Goal: Check status: Check status

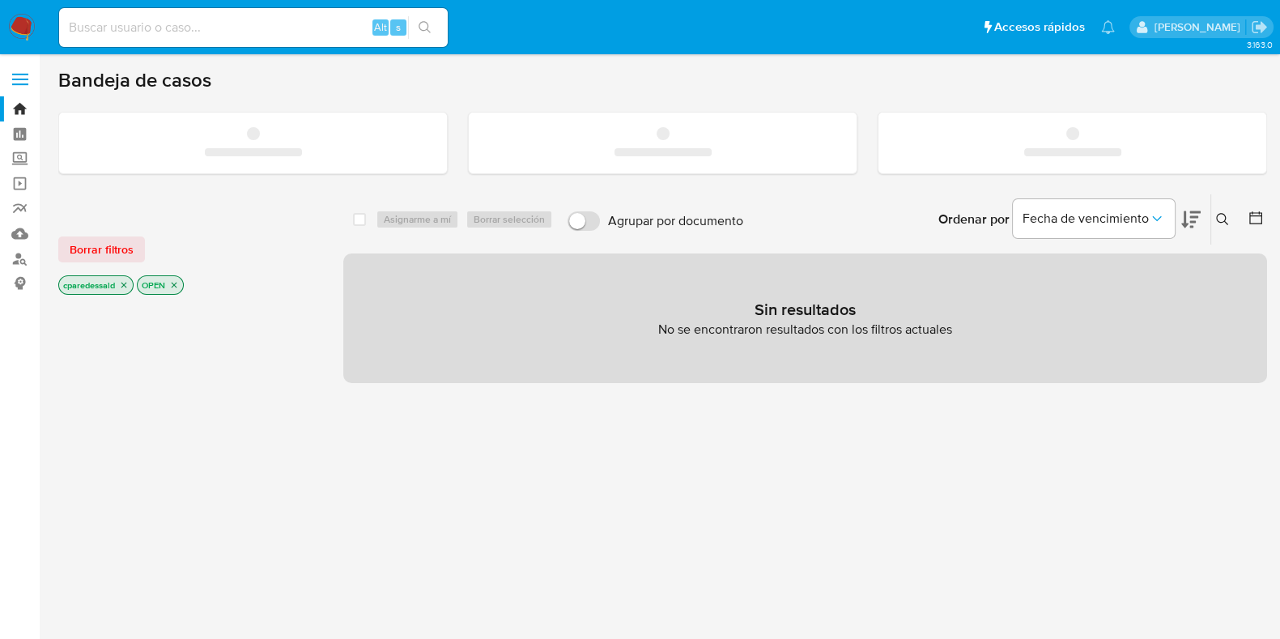
click at [259, 30] on input at bounding box center [253, 27] width 389 height 21
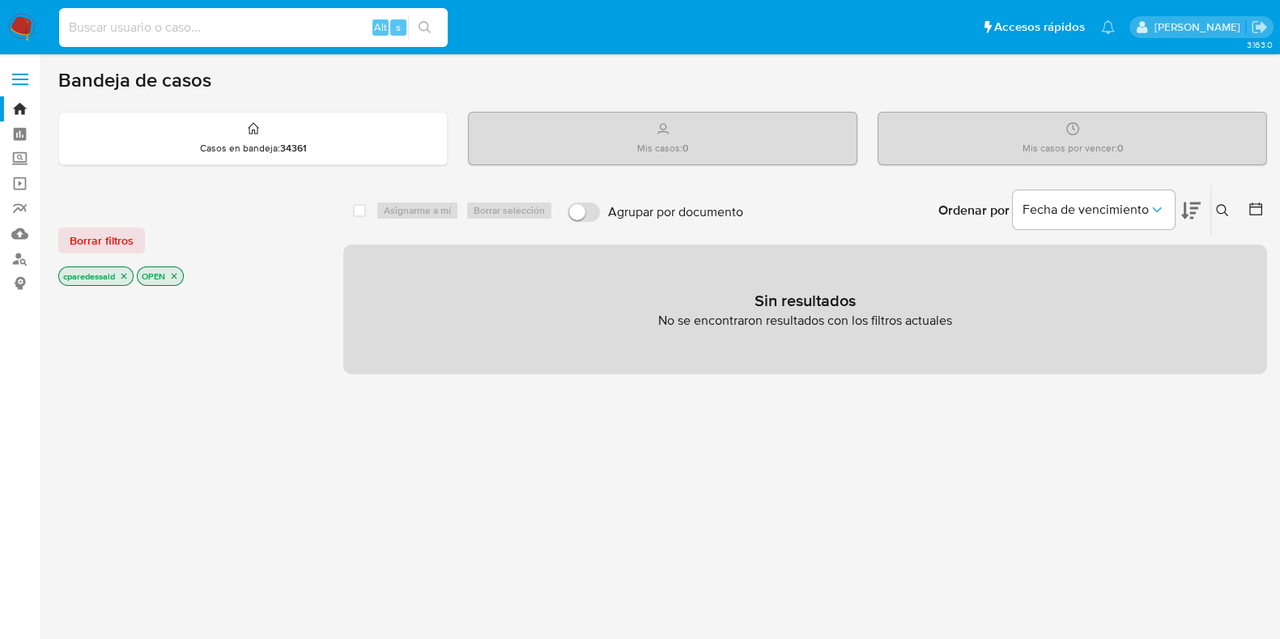
paste input "nmlsnGtfyjtEQ5Nc4hW8hDdr"
type input "nmlsnGtfyjtEQ5Nc4hW8hDdr"
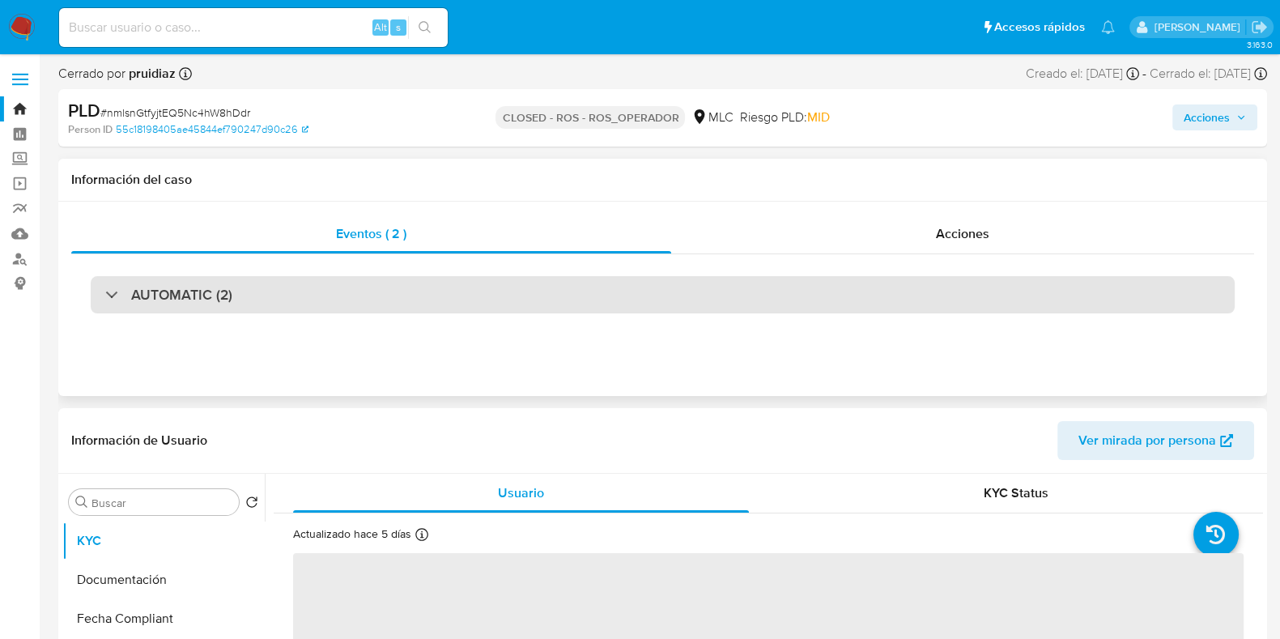
click at [512, 293] on div "AUTOMATIC (2)" at bounding box center [663, 294] width 1144 height 37
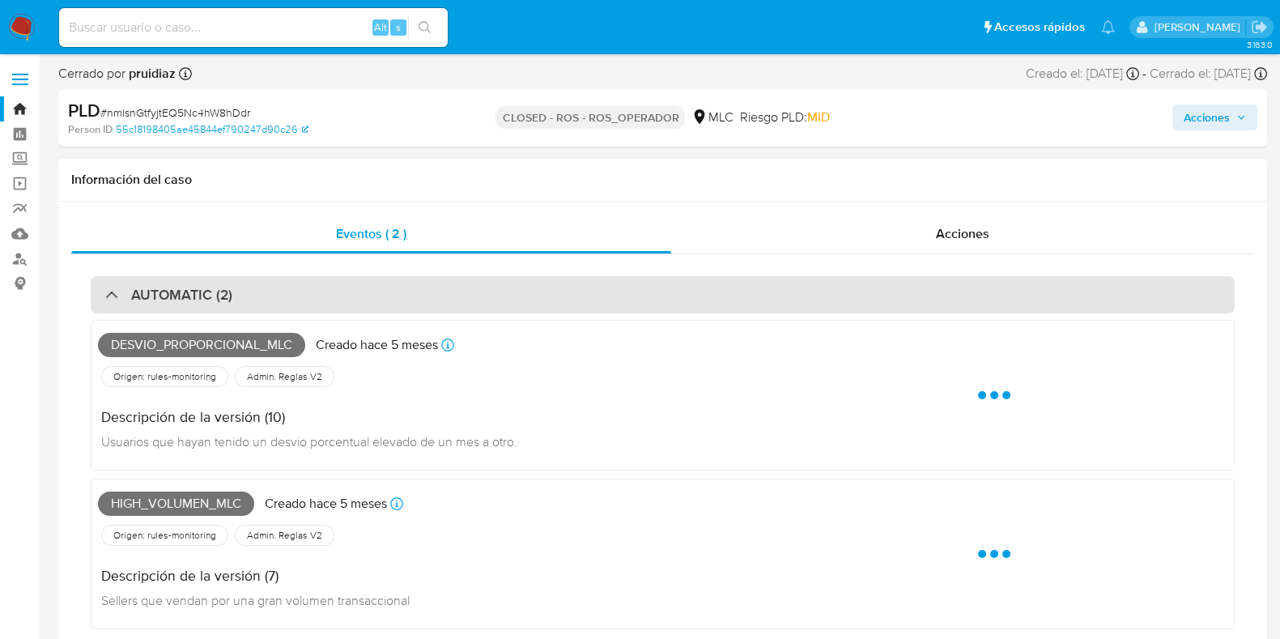
select select "10"
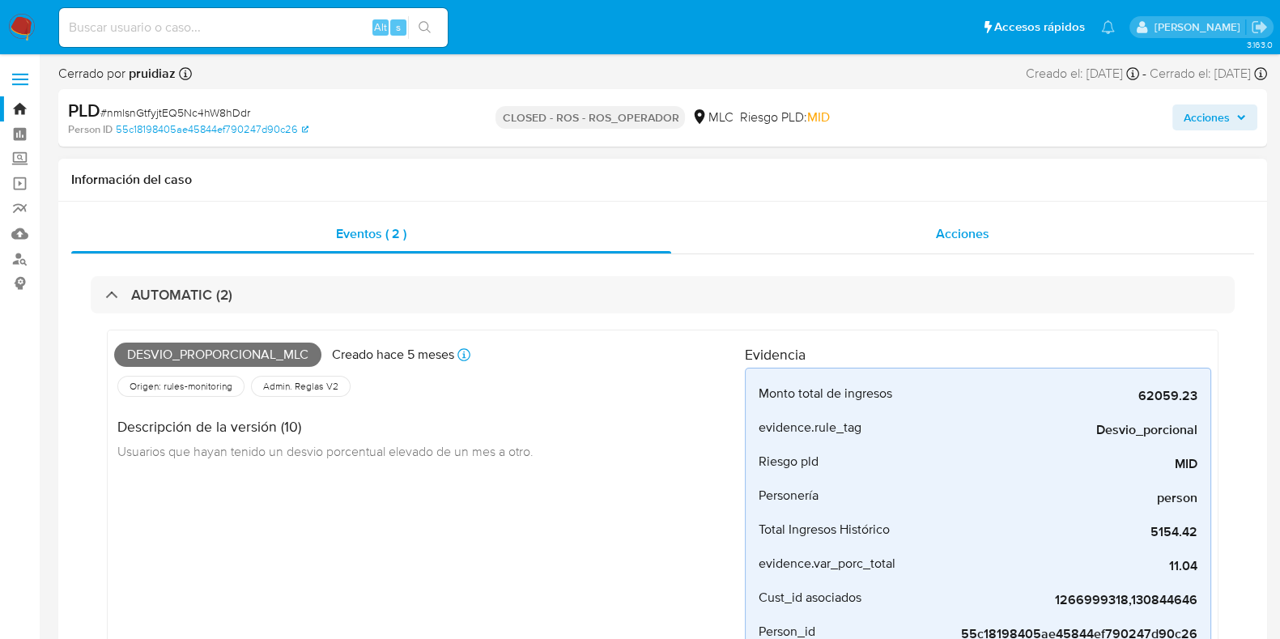
click at [943, 224] on div "Acciones" at bounding box center [962, 234] width 583 height 39
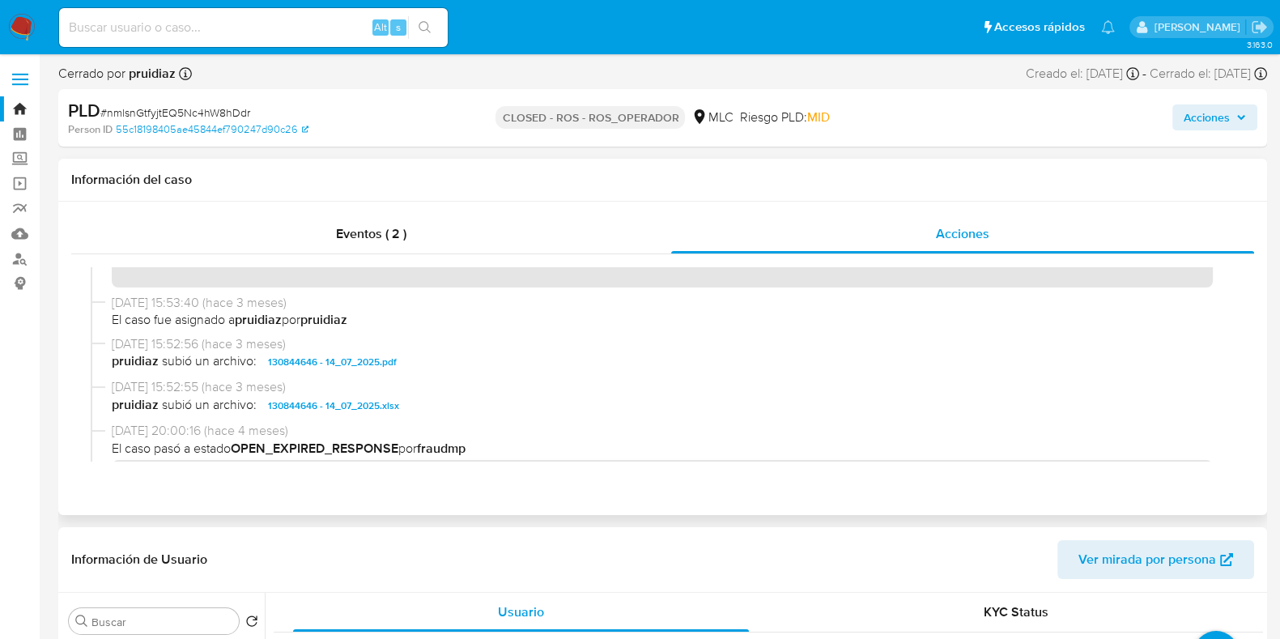
scroll to position [911, 0]
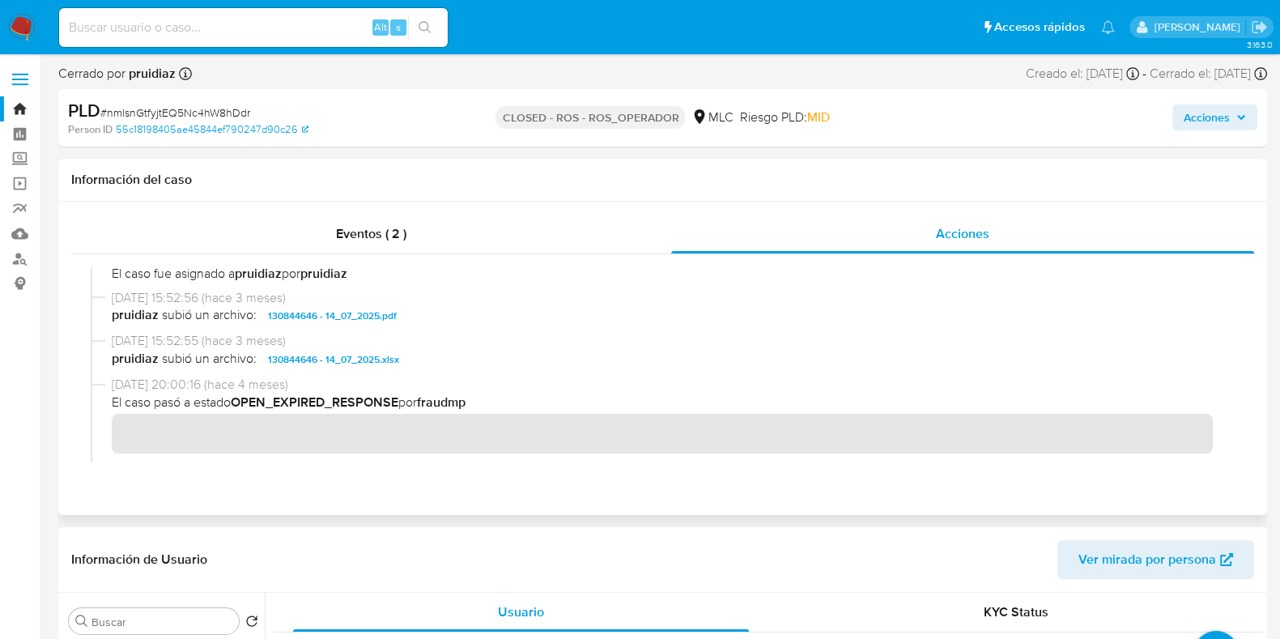
click at [368, 317] on span "130844646 - 14_07_2025.pdf" at bounding box center [332, 315] width 129 height 19
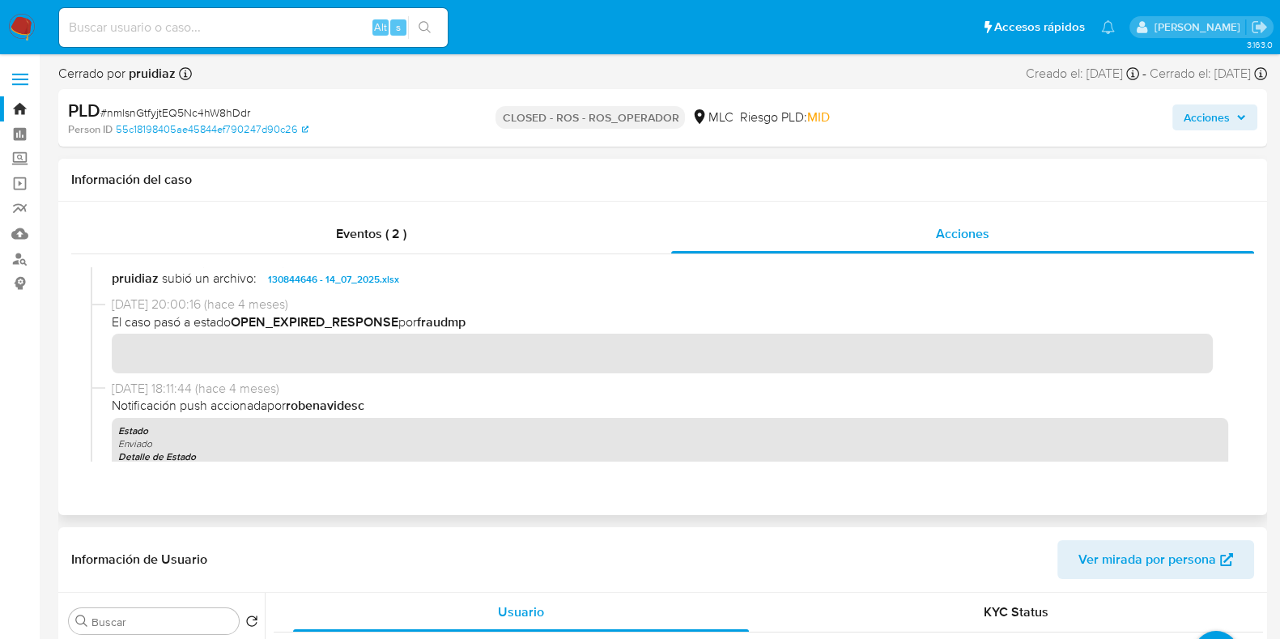
scroll to position [944, 0]
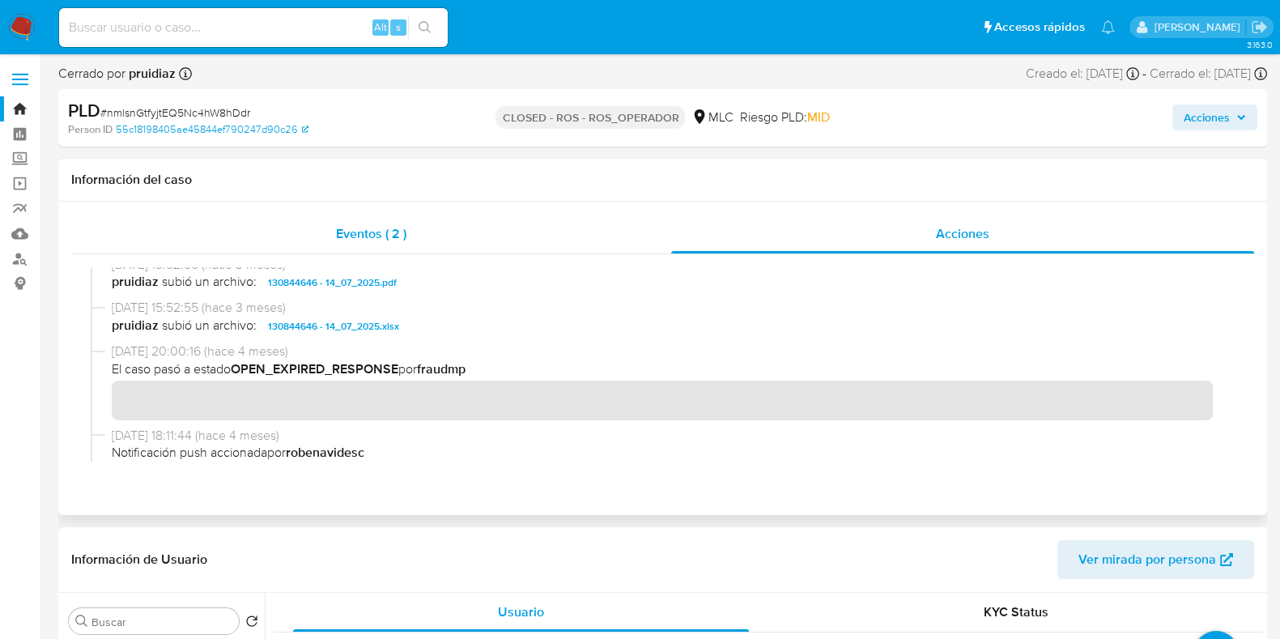
click at [396, 245] on div "Eventos ( 2 )" at bounding box center [371, 234] width 600 height 39
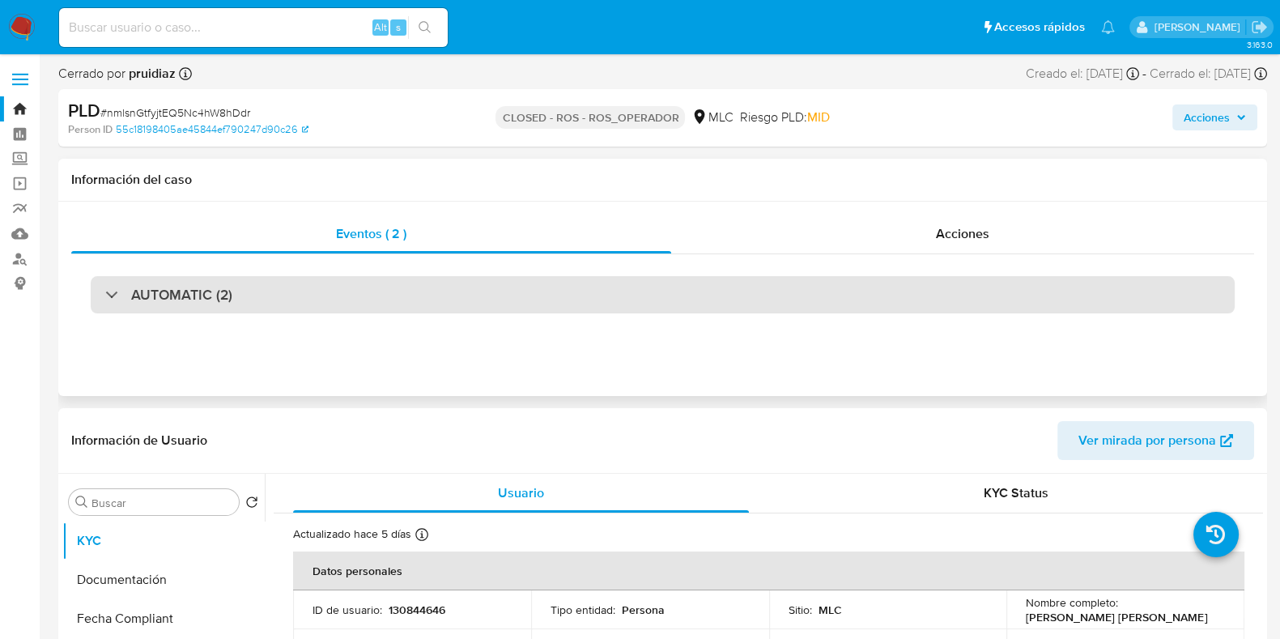
click at [791, 296] on div "AUTOMATIC (2)" at bounding box center [663, 294] width 1144 height 37
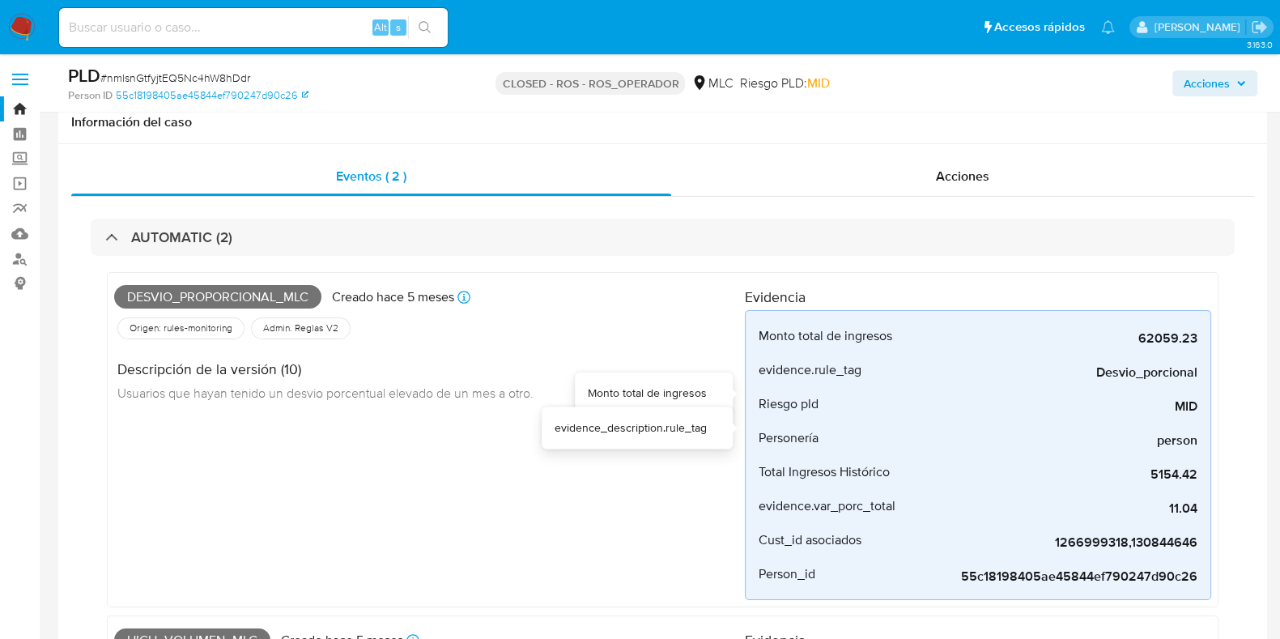
scroll to position [404, 0]
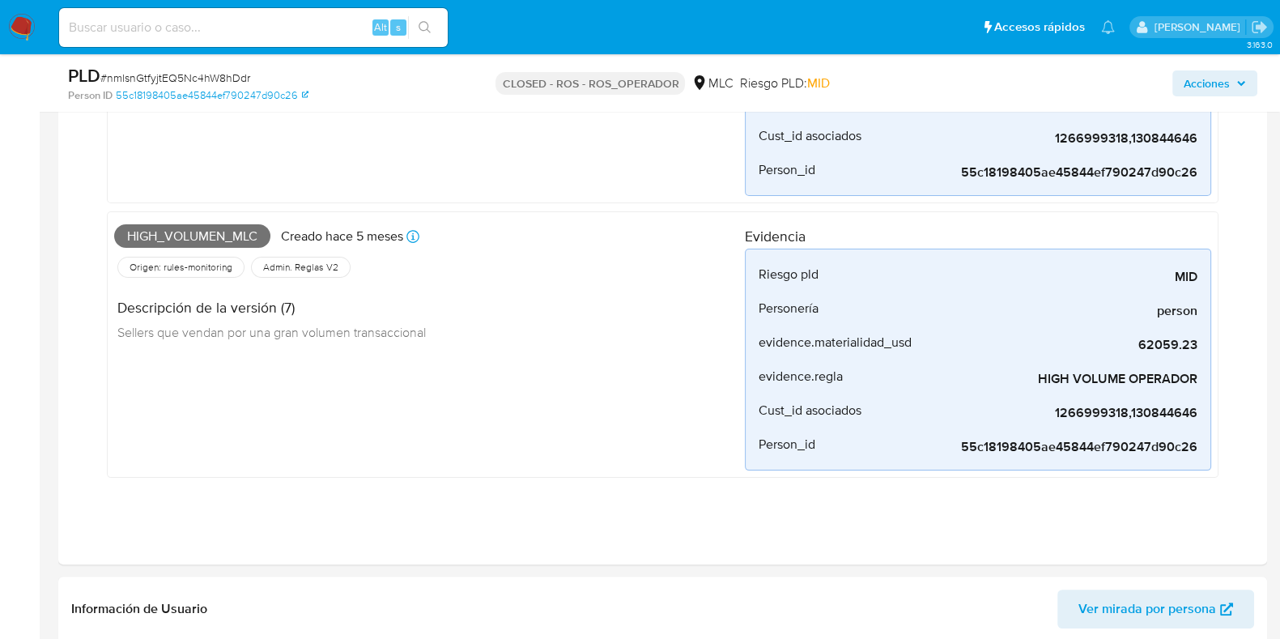
click at [318, 23] on input at bounding box center [253, 27] width 389 height 21
paste input "ATk7JE1AlnYurfZKWSD7pvGp"
type input "ATk7JE1AlnYurfZKWSD7pvGp"
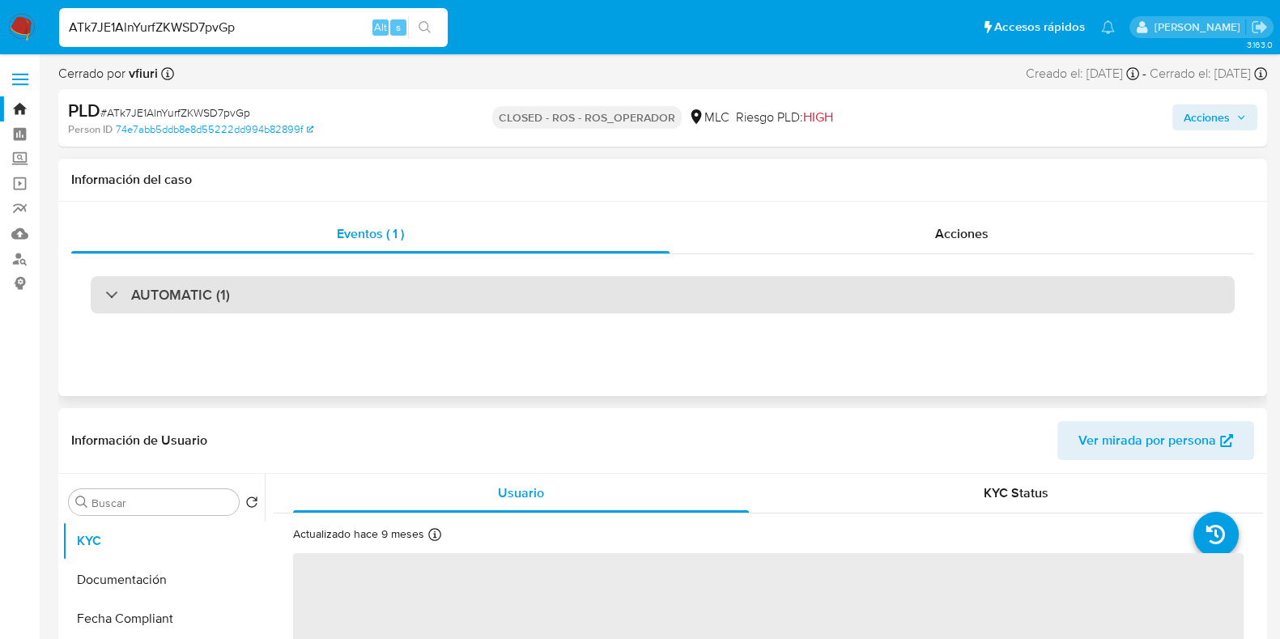
click at [491, 307] on div "AUTOMATIC (1)" at bounding box center [663, 294] width 1144 height 37
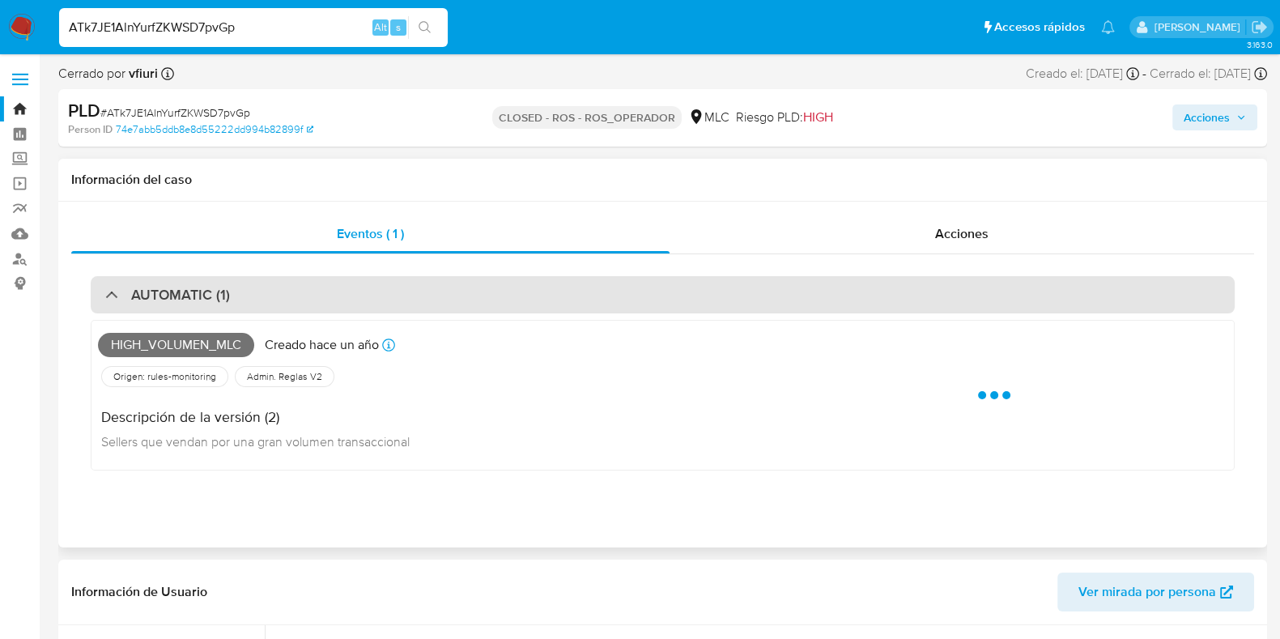
select select "10"
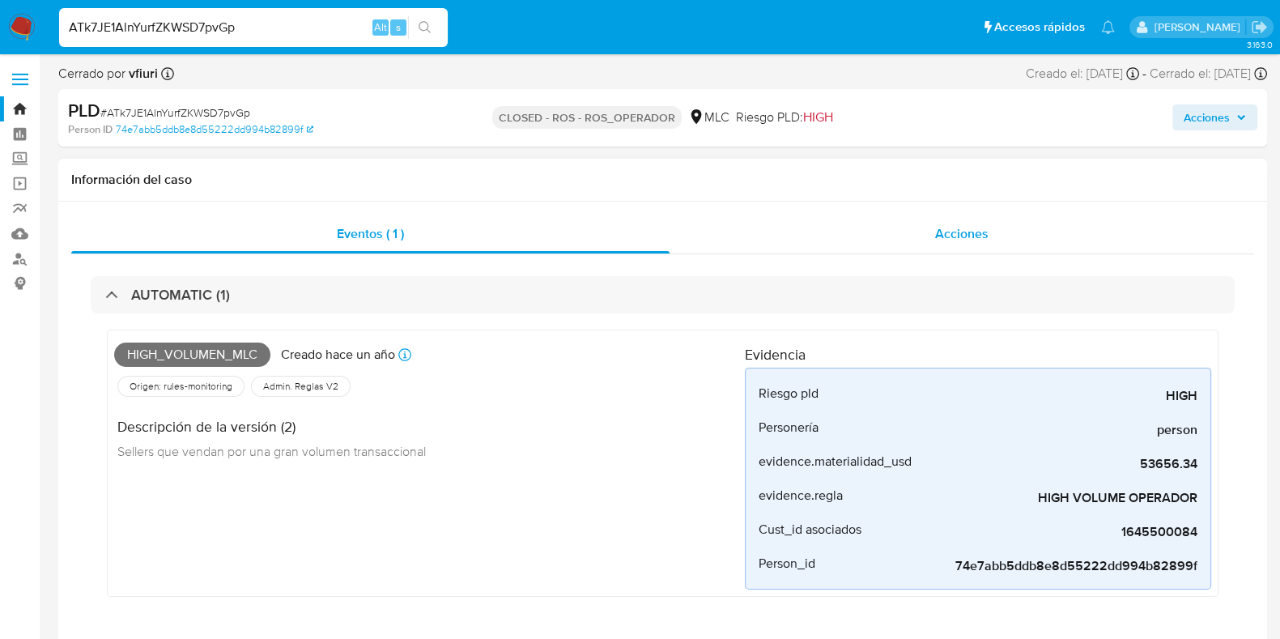
click at [883, 247] on div "Acciones" at bounding box center [962, 234] width 585 height 39
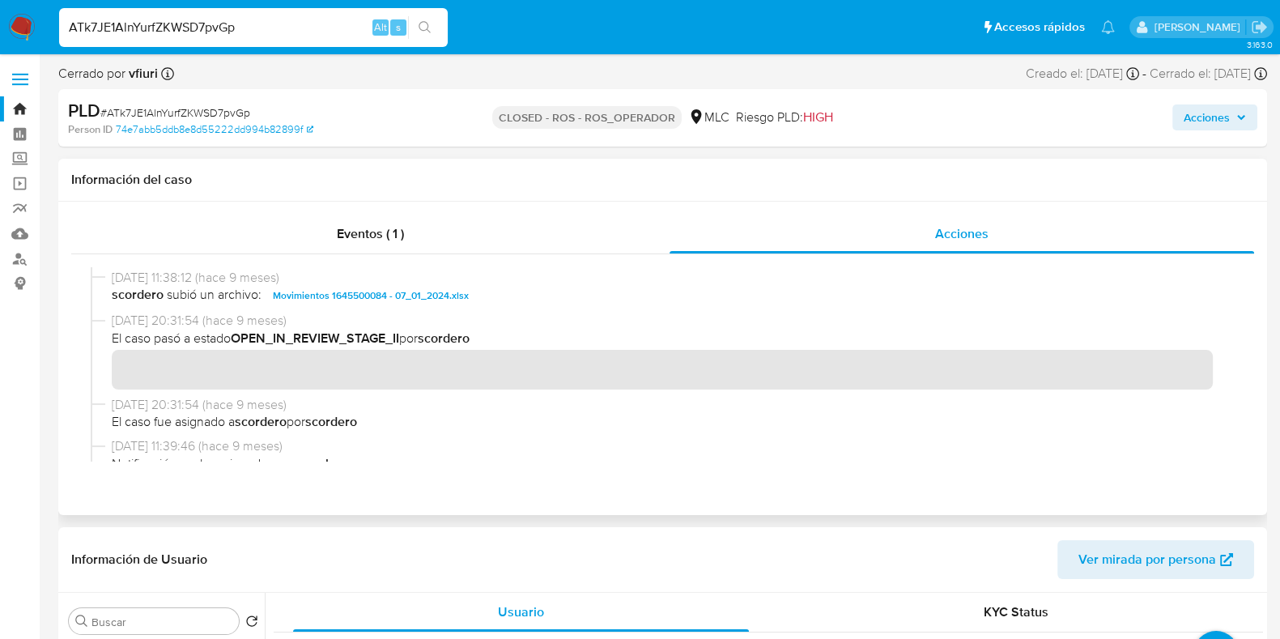
scroll to position [911, 0]
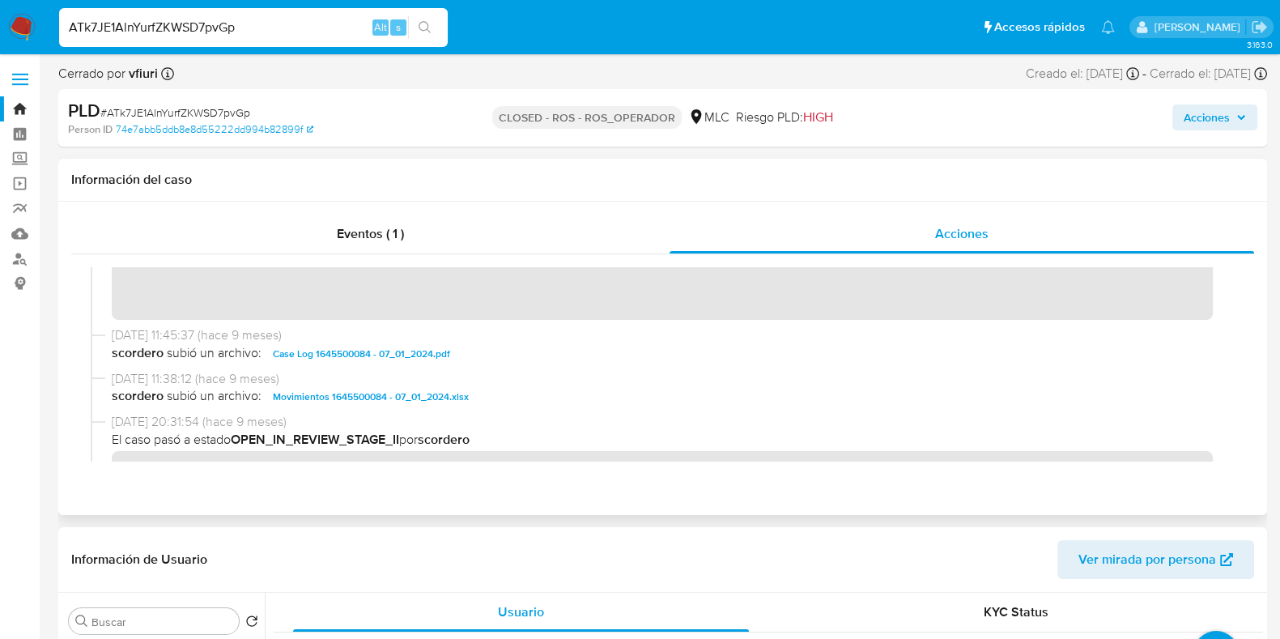
click at [358, 354] on span "Case Log 1645500084 - 07_01_2024.pdf" at bounding box center [361, 353] width 177 height 19
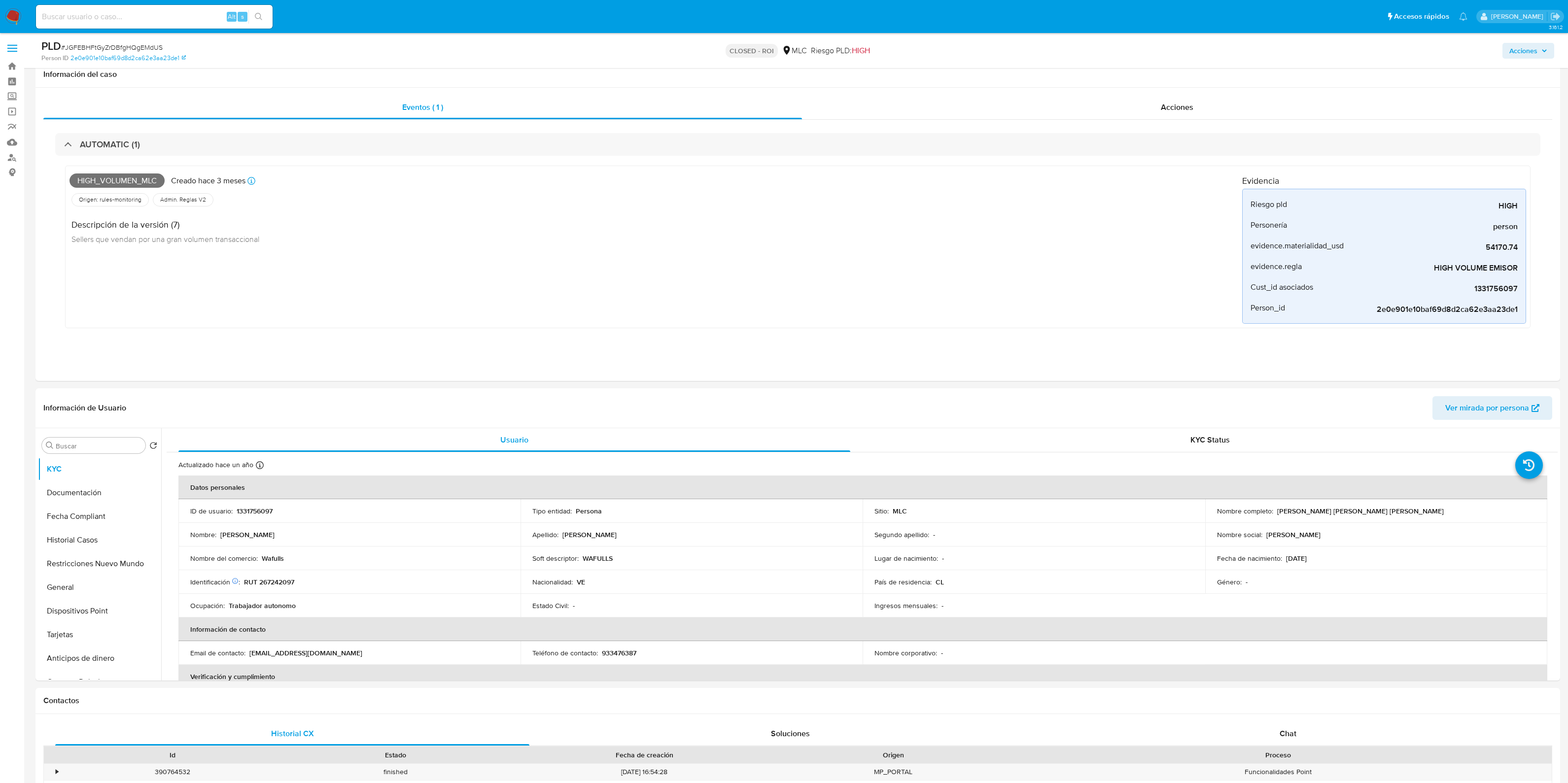
select select "10"
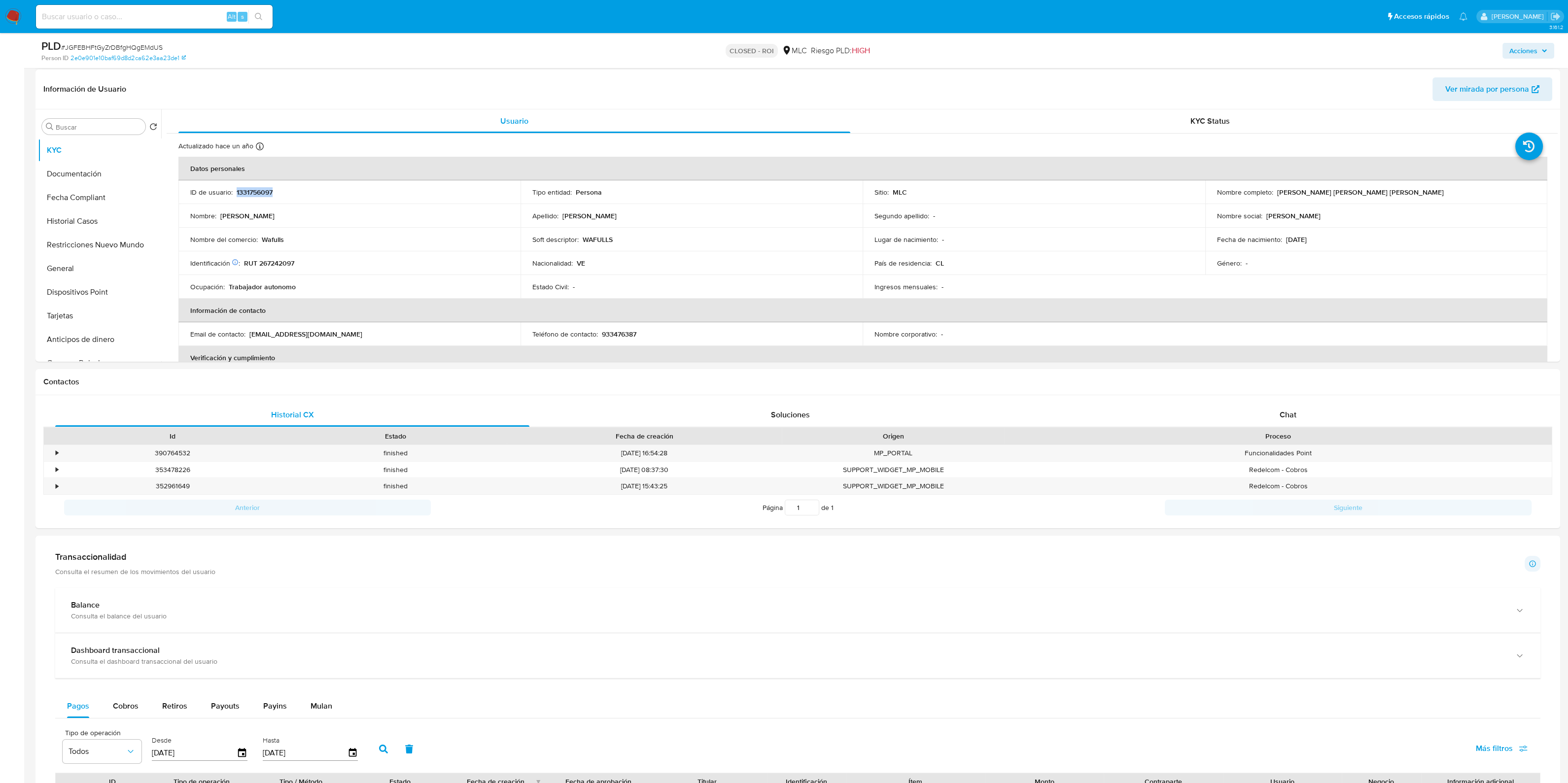
scroll to position [134, 0]
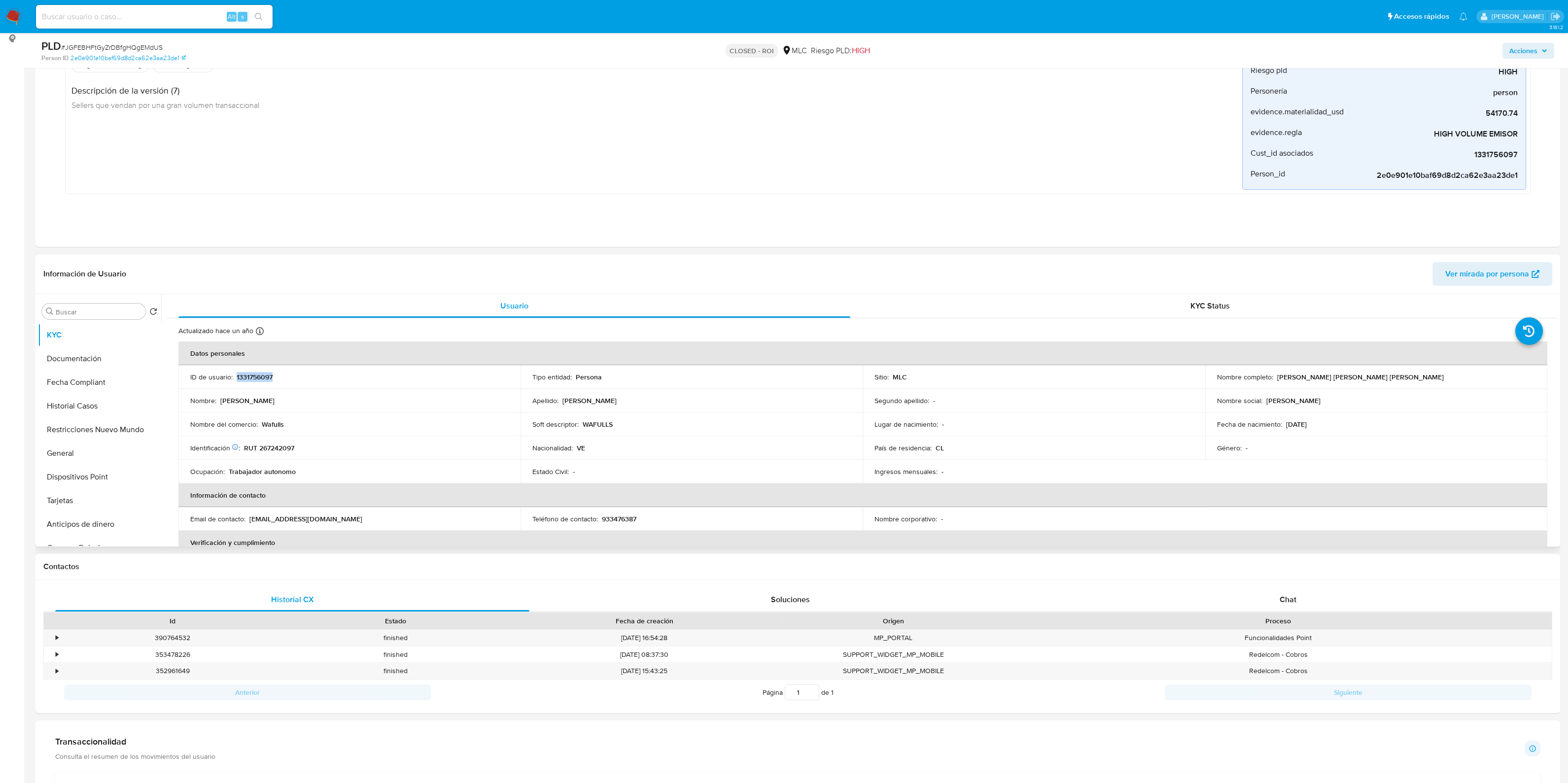
click at [262, 380] on p "1331756097" at bounding box center [254, 377] width 36 height 9
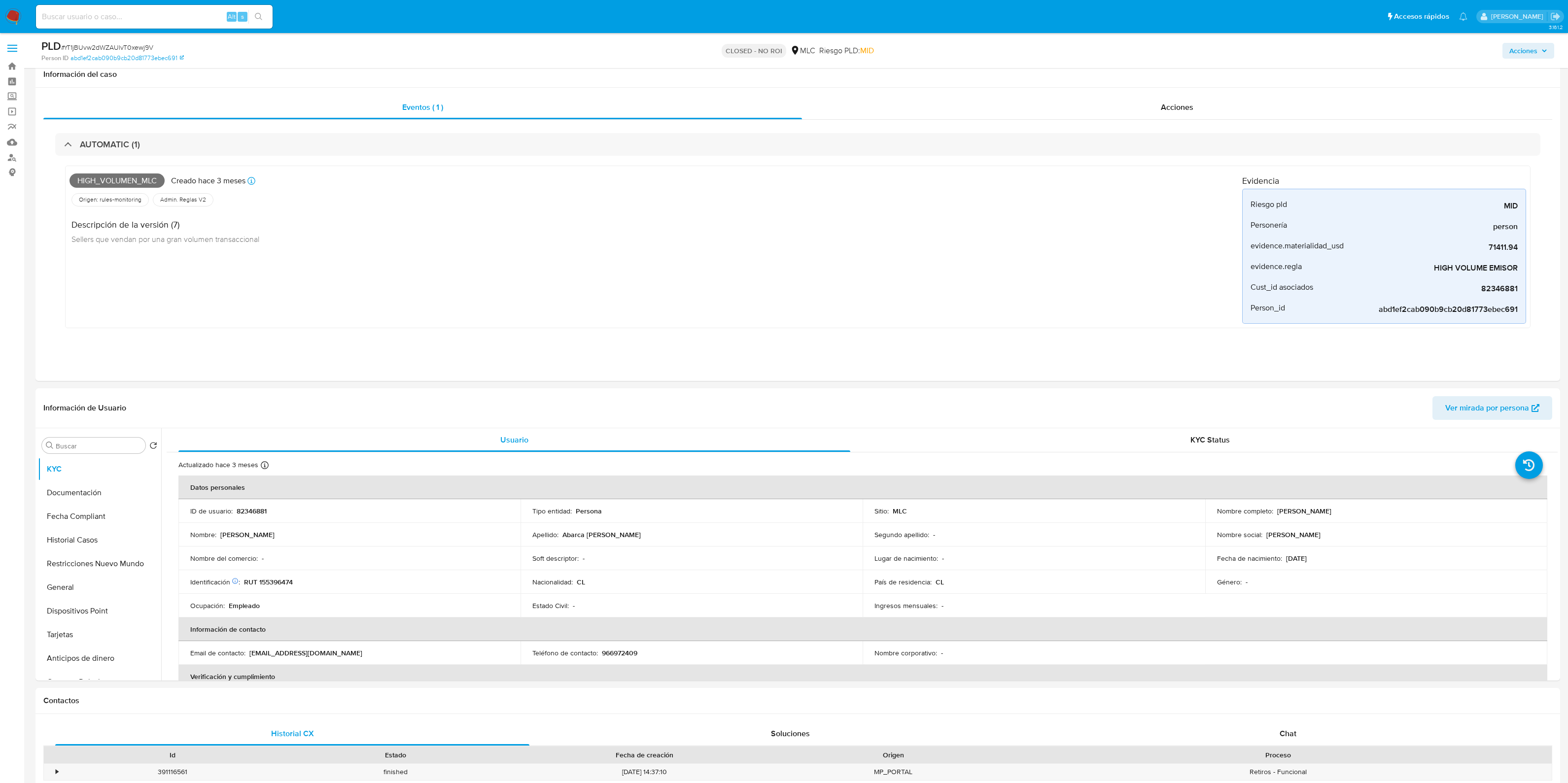
select select "10"
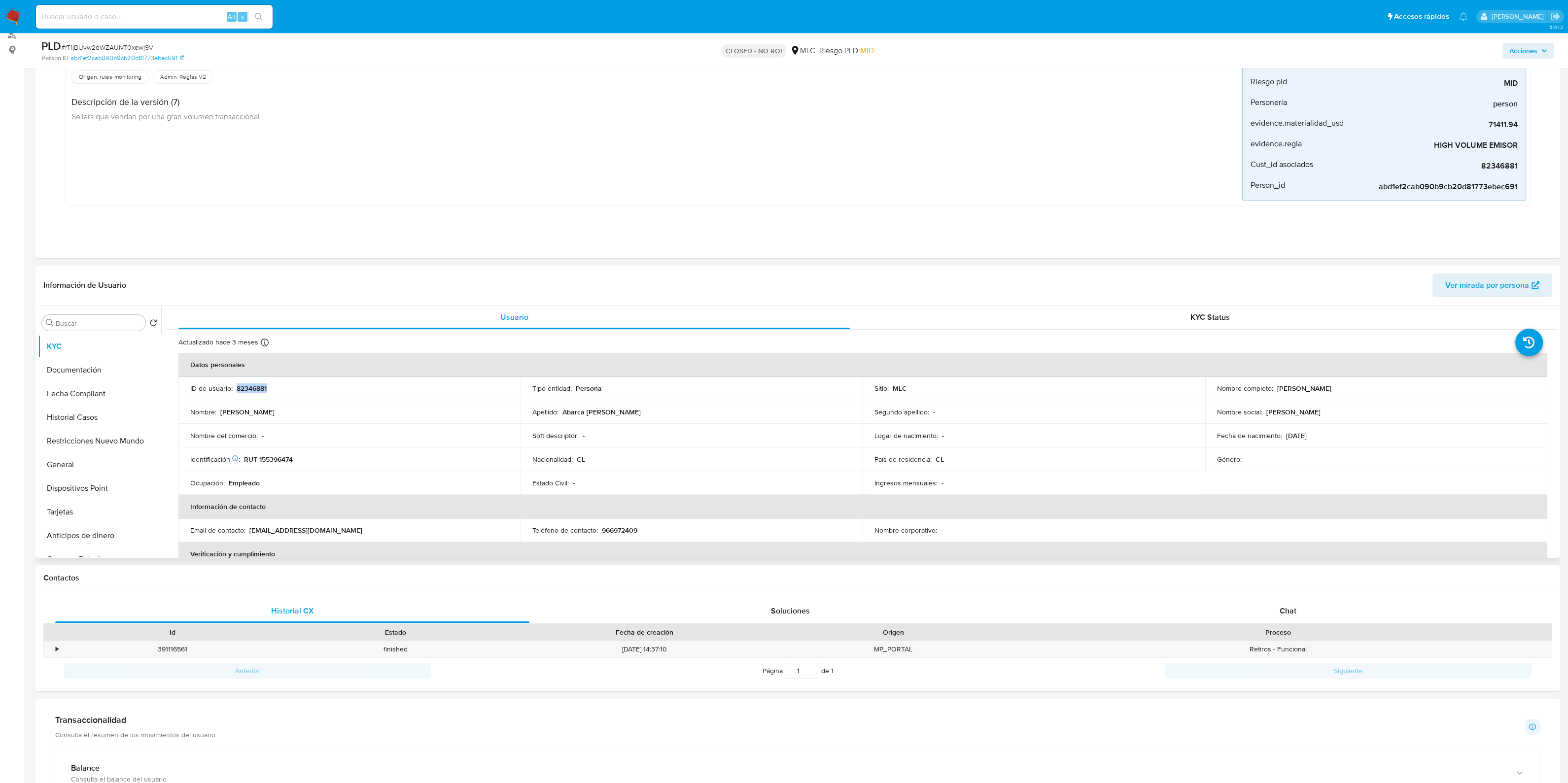
click at [259, 387] on p "82346881" at bounding box center [251, 388] width 30 height 9
click at [257, 386] on p "82346881" at bounding box center [251, 388] width 30 height 9
click at [257, 386] on p "82346881" at bounding box center [251, 388] width 30 height 9
click at [253, 389] on p "82346881" at bounding box center [251, 388] width 30 height 9
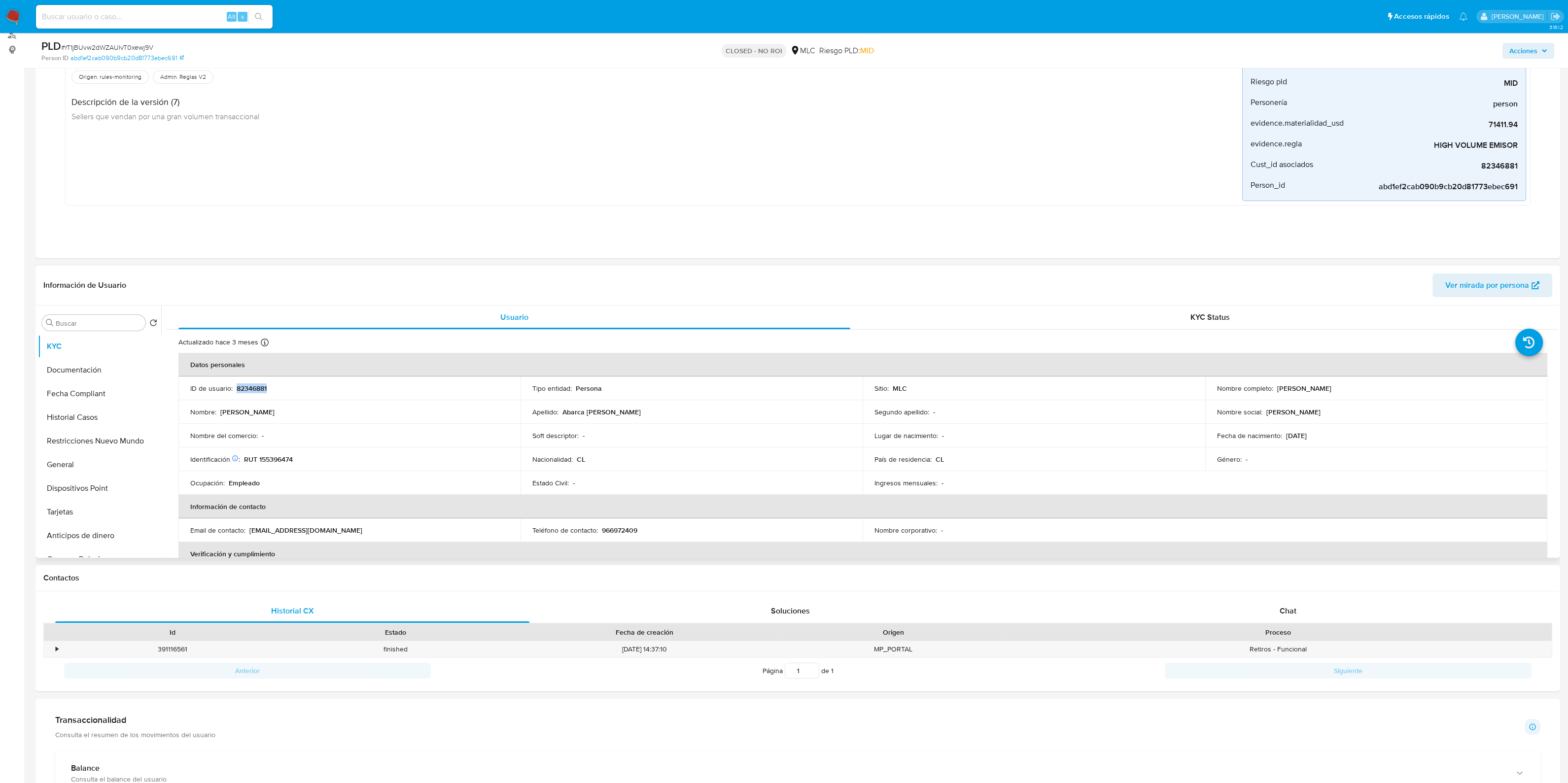
click at [253, 389] on p "82346881" at bounding box center [251, 388] width 30 height 9
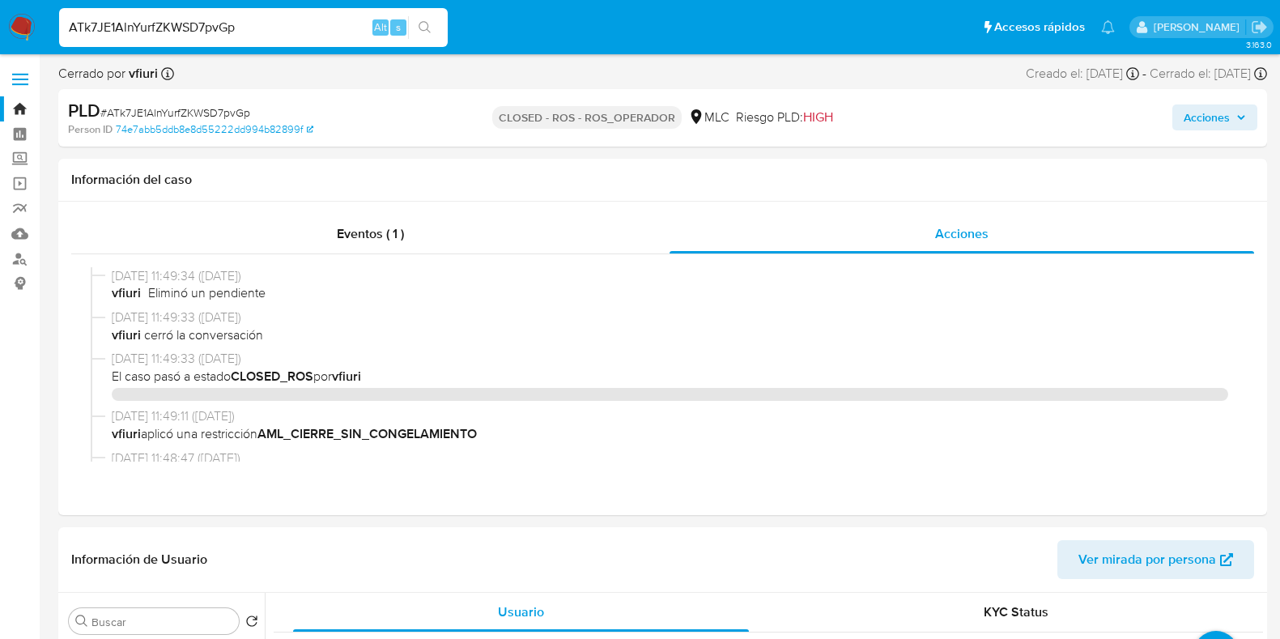
select select "10"
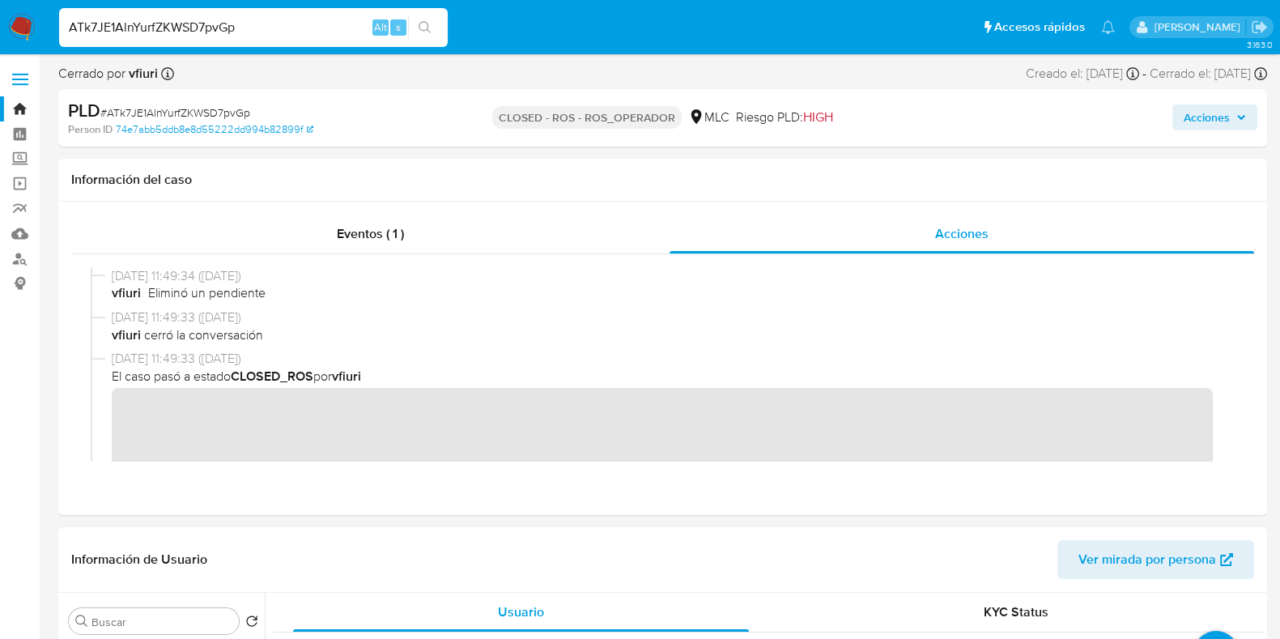
scroll to position [809, 0]
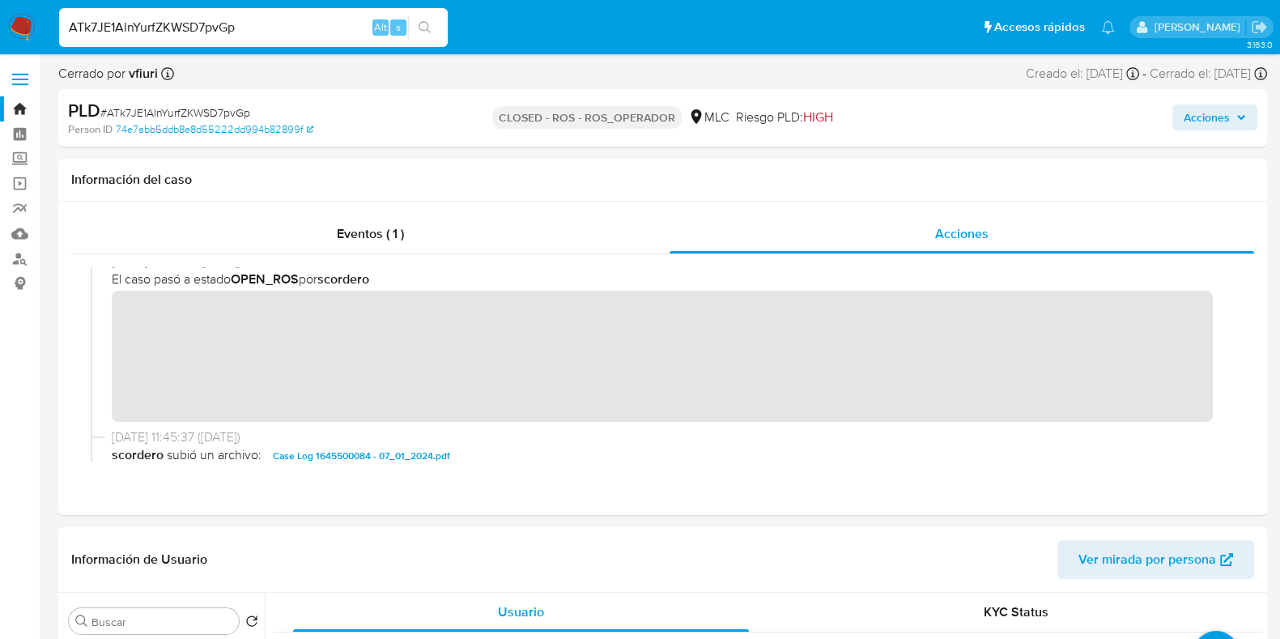
click at [59, 19] on div "ATk7JE1AlnYurfZKWSD7pvGp Alt s" at bounding box center [253, 27] width 389 height 39
type input "OWytdvioTKsfugZHOOeRILjc"
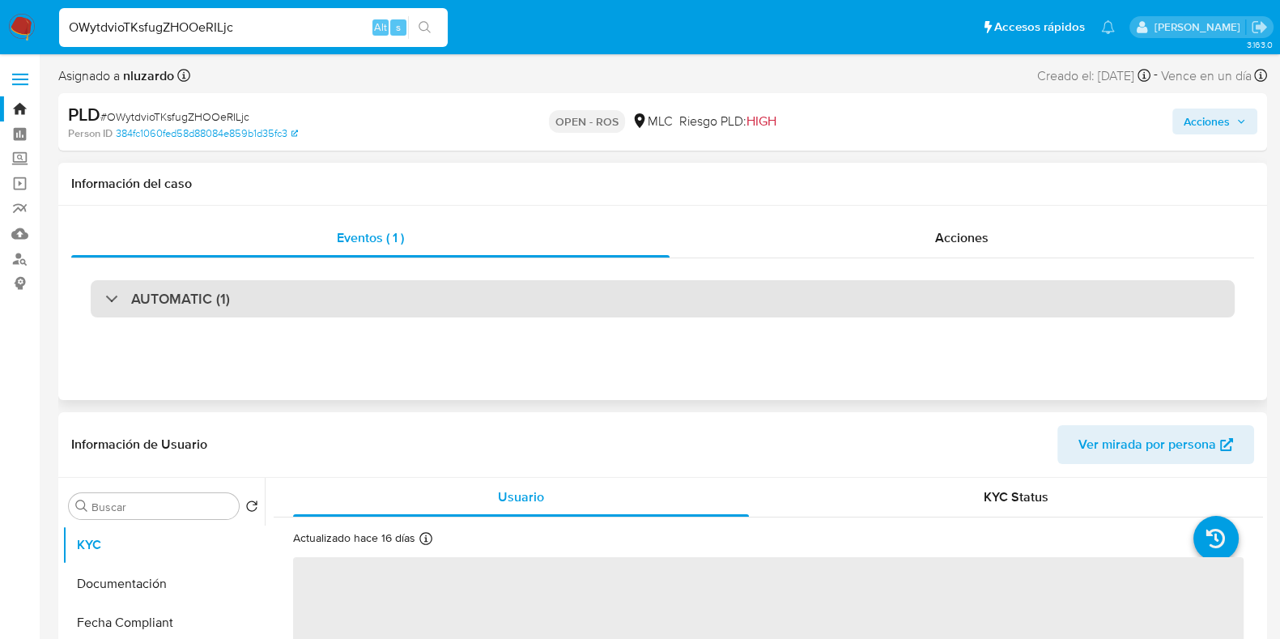
click at [530, 313] on div "AUTOMATIC (1)" at bounding box center [663, 298] width 1144 height 37
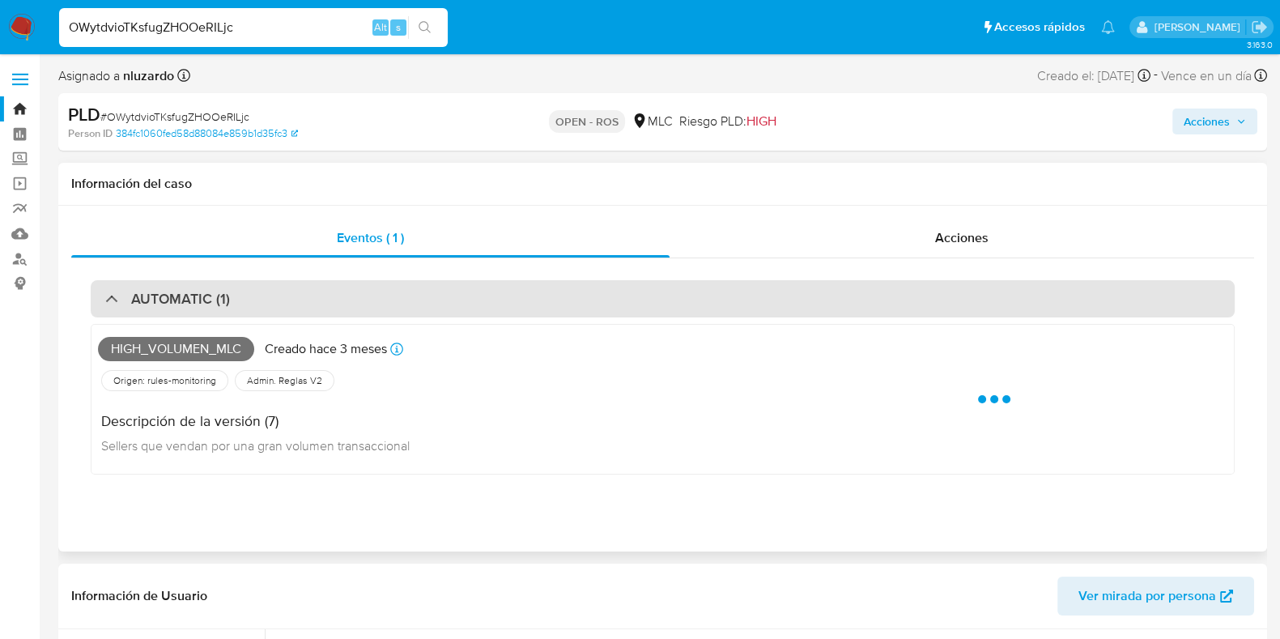
select select "10"
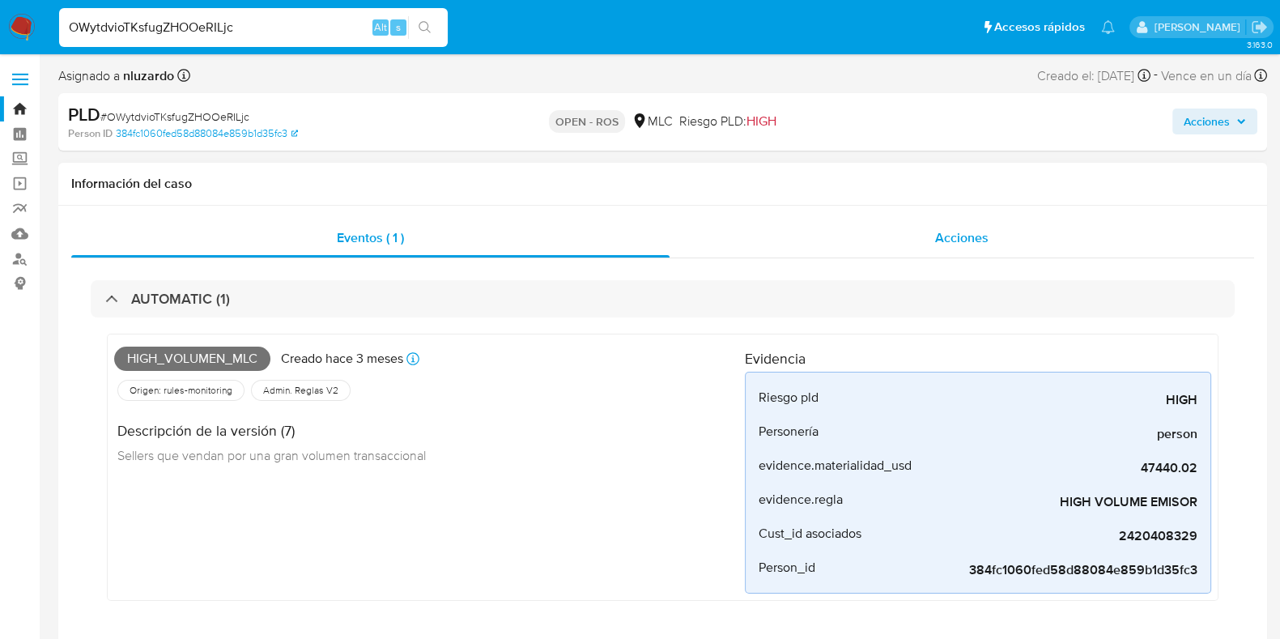
click at [939, 247] on span "Acciones" at bounding box center [961, 237] width 53 height 19
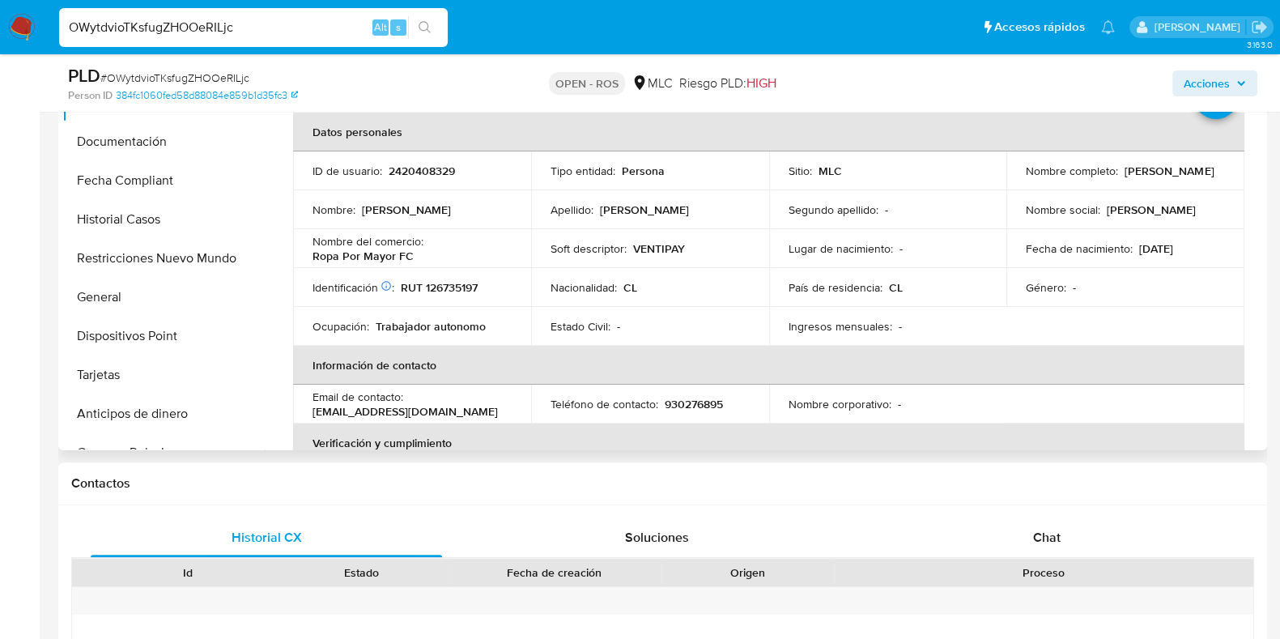
scroll to position [506, 0]
drag, startPoint x: 1022, startPoint y: 176, endPoint x: 1097, endPoint y: 171, distance: 75.5
click at [1125, 171] on p "Aldo Elio Aravena Cid" at bounding box center [1169, 168] width 89 height 15
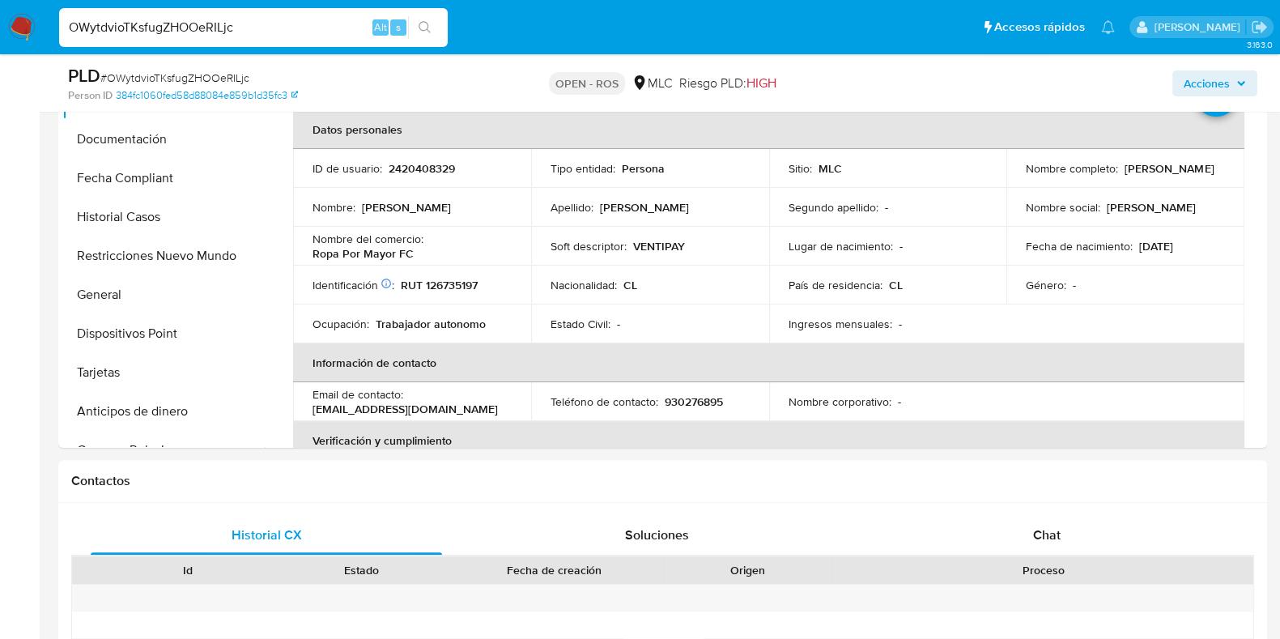
drag, startPoint x: 249, startPoint y: 29, endPoint x: 69, endPoint y: 27, distance: 179.8
click at [69, 27] on input "OWytdvioTKsfugZHOOeRILjc" at bounding box center [253, 27] width 389 height 21
paste input "30SwREP2sqwaTuWECBkREgPV"
type input "30SwREP2sqwaTuWECBkREgPV"
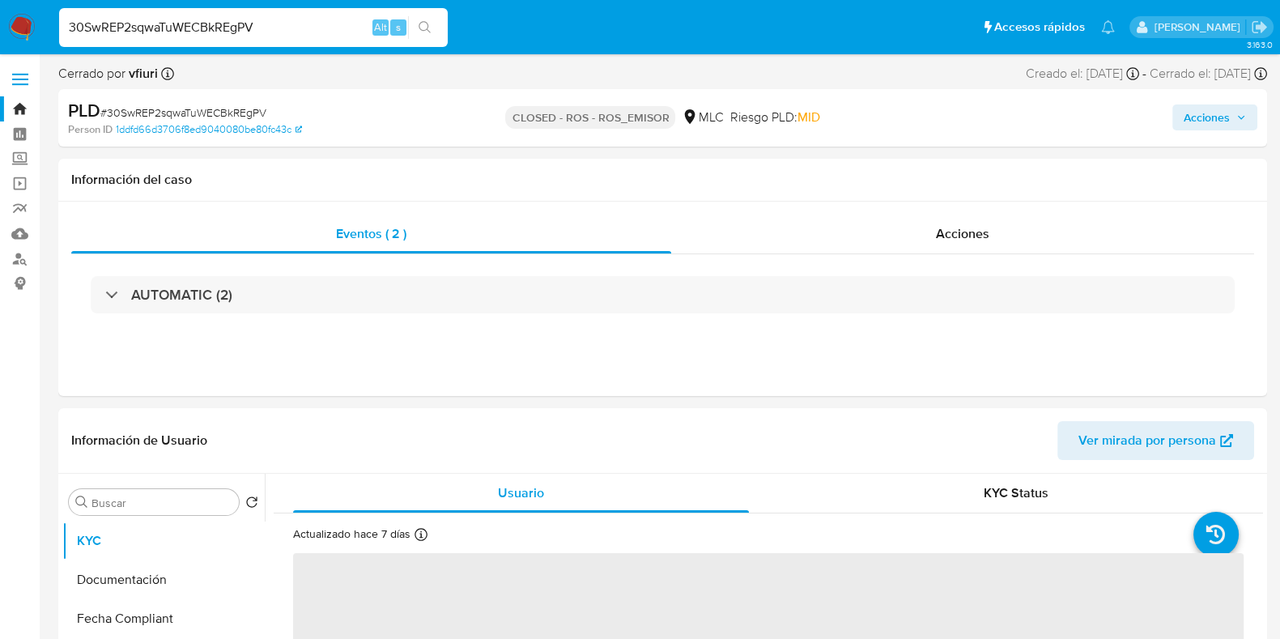
select select "10"
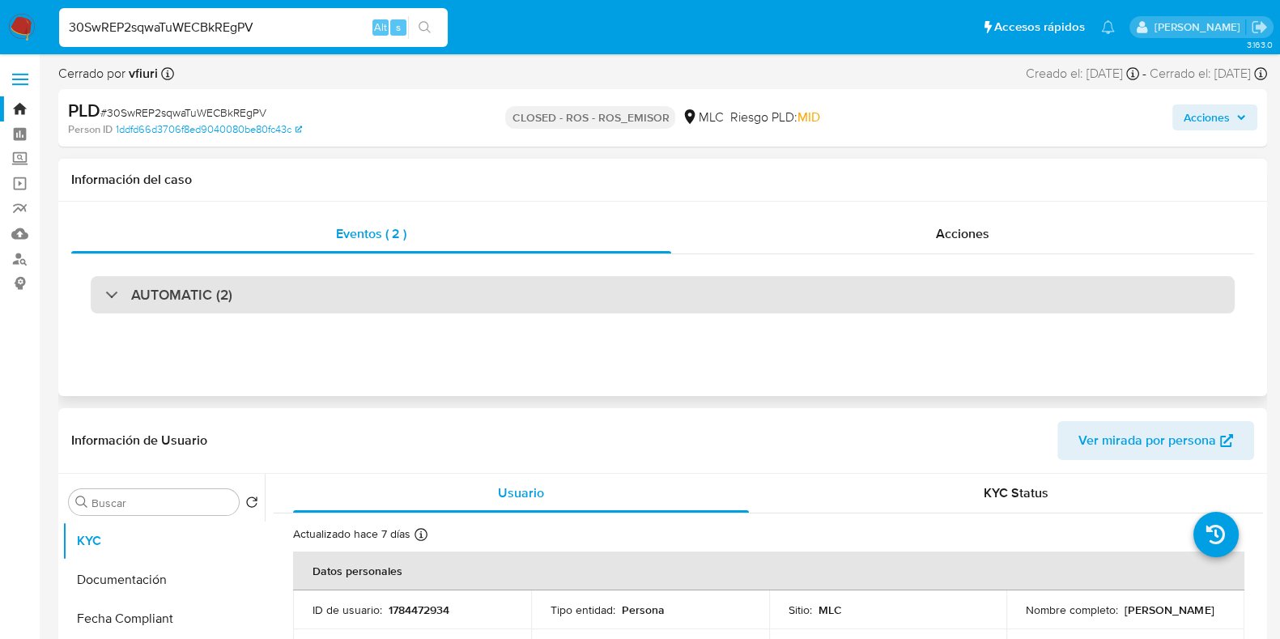
click at [777, 298] on div "AUTOMATIC (2)" at bounding box center [663, 294] width 1144 height 37
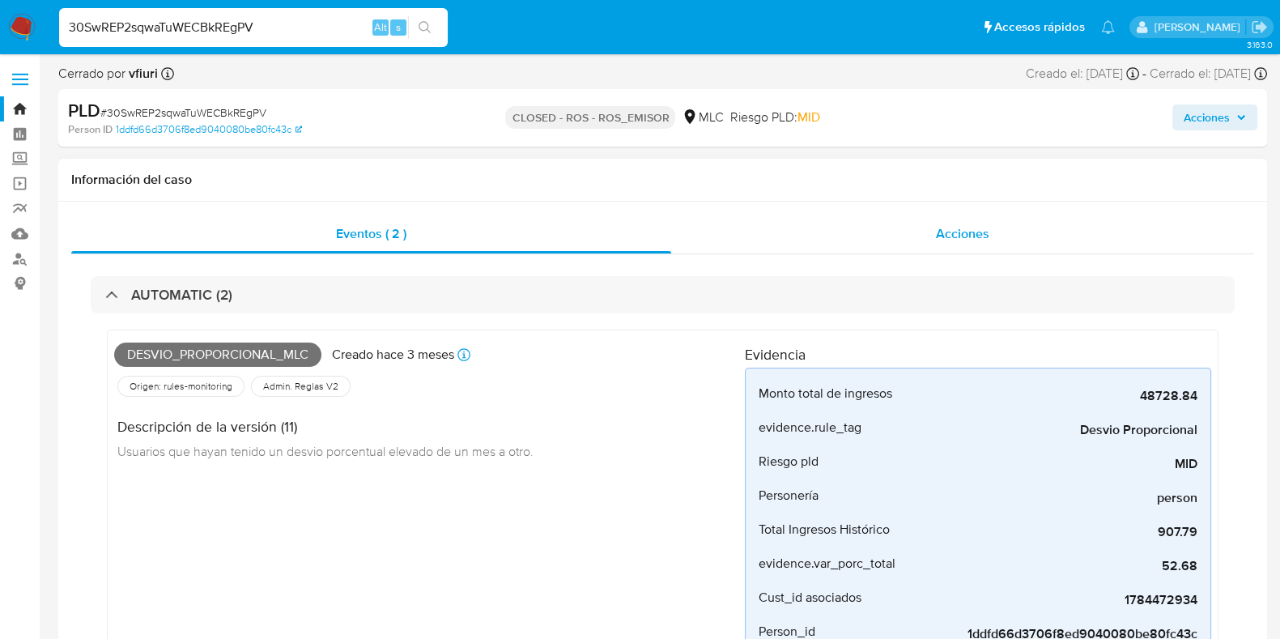
click at [913, 225] on div "Acciones" at bounding box center [962, 234] width 583 height 39
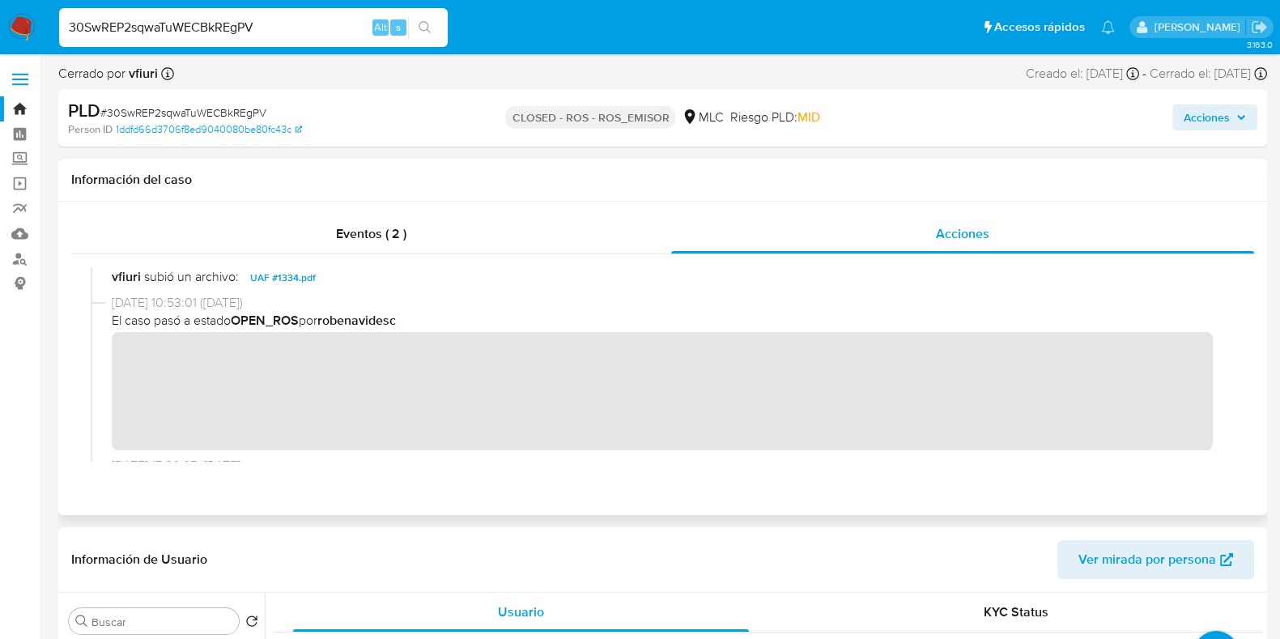
scroll to position [202, 0]
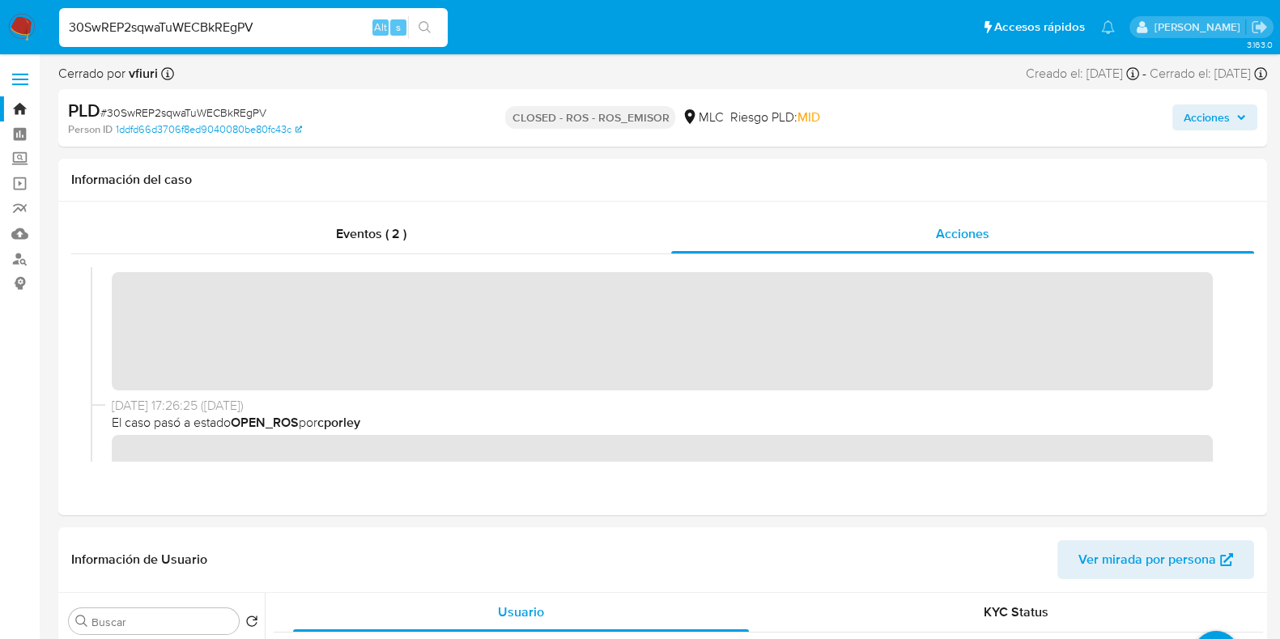
drag, startPoint x: 304, startPoint y: 26, endPoint x: 65, endPoint y: 18, distance: 239.8
click at [65, 18] on input "30SwREP2sqwaTuWECBkREgPV" at bounding box center [253, 27] width 389 height 21
paste input "fTQG60uoDEkzn7id7Ca80ekS"
type input "fTQG60uoDEkzn7id7Ca80ekS"
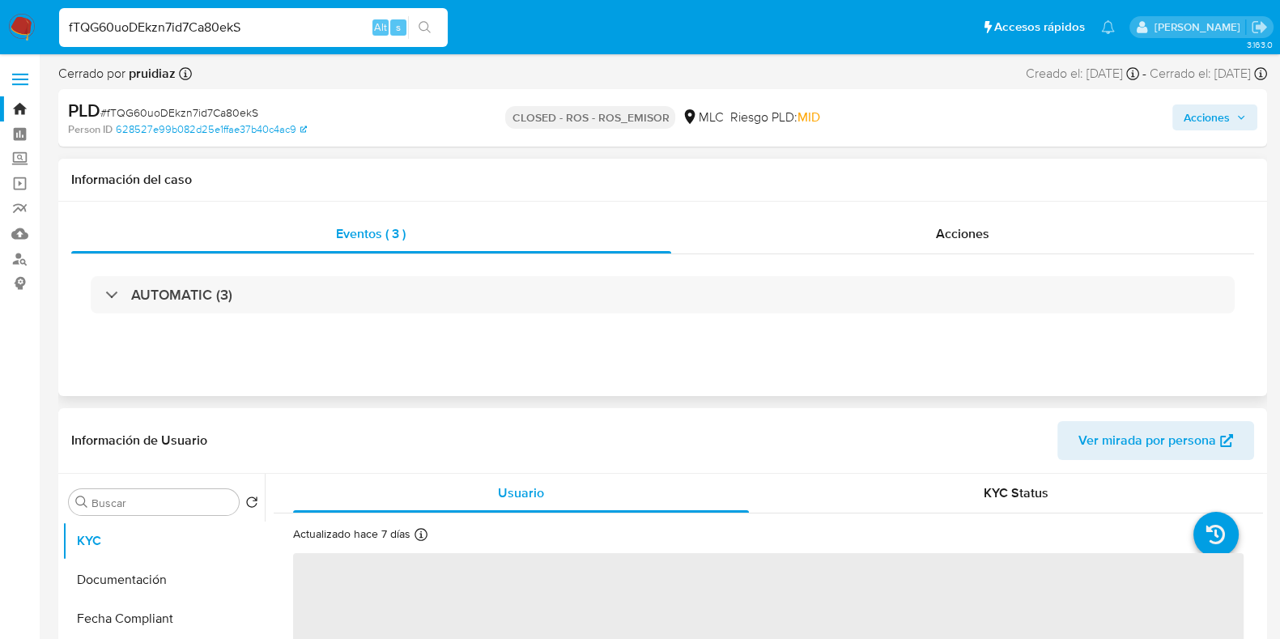
click at [632, 278] on div "AUTOMATIC (3)" at bounding box center [663, 294] width 1144 height 37
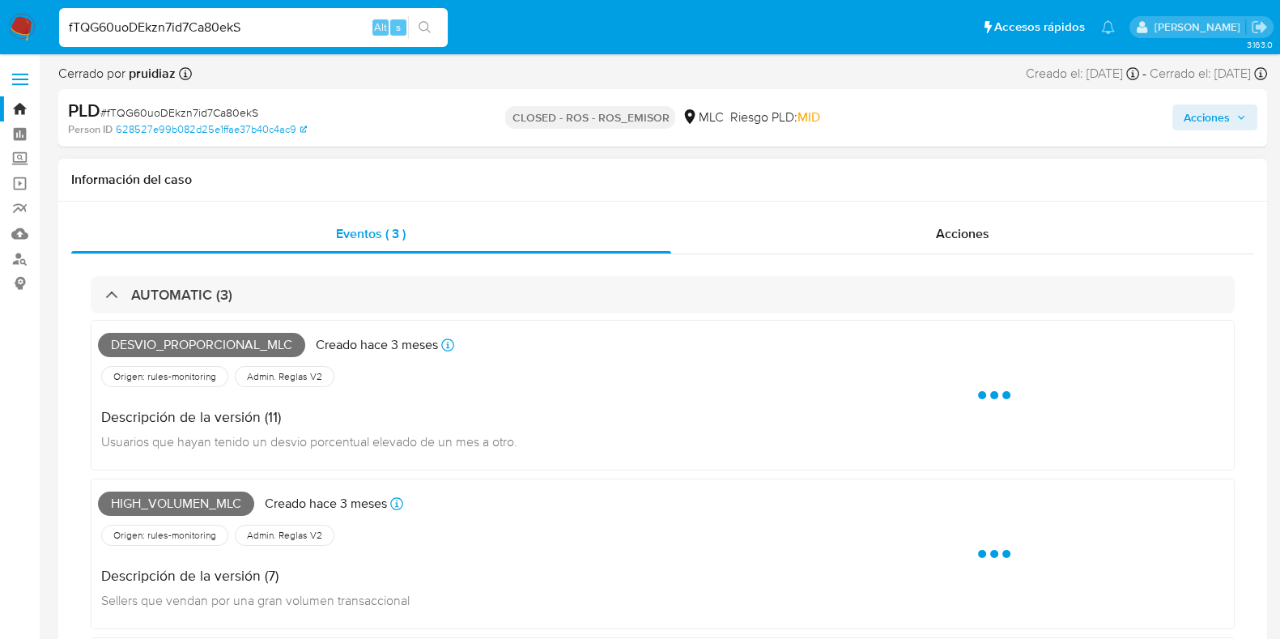
select select "10"
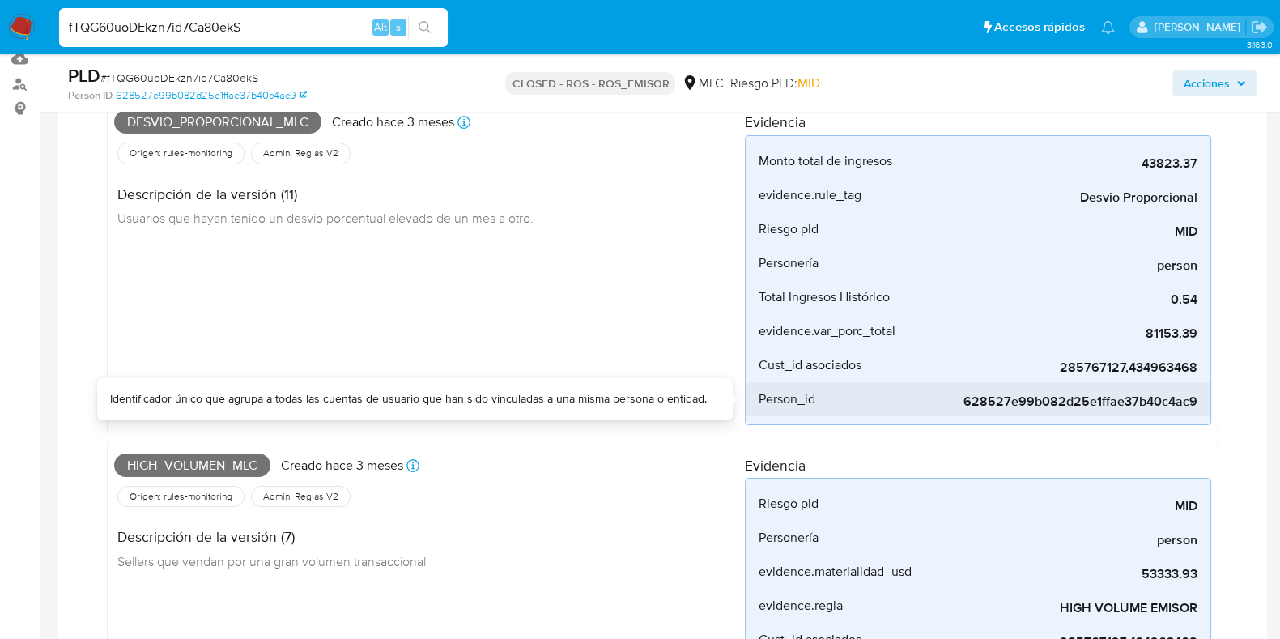
scroll to position [202, 0]
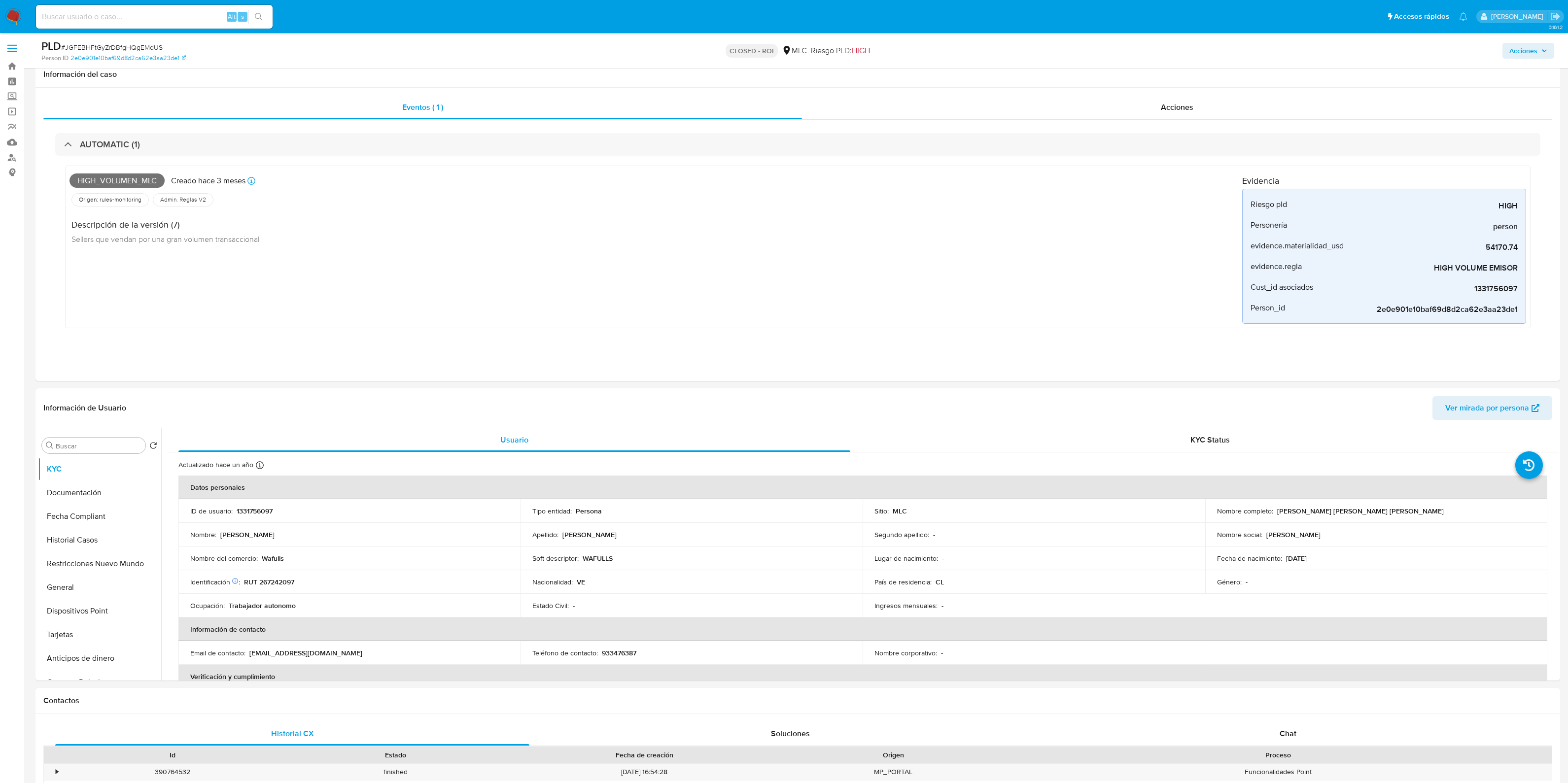
select select "10"
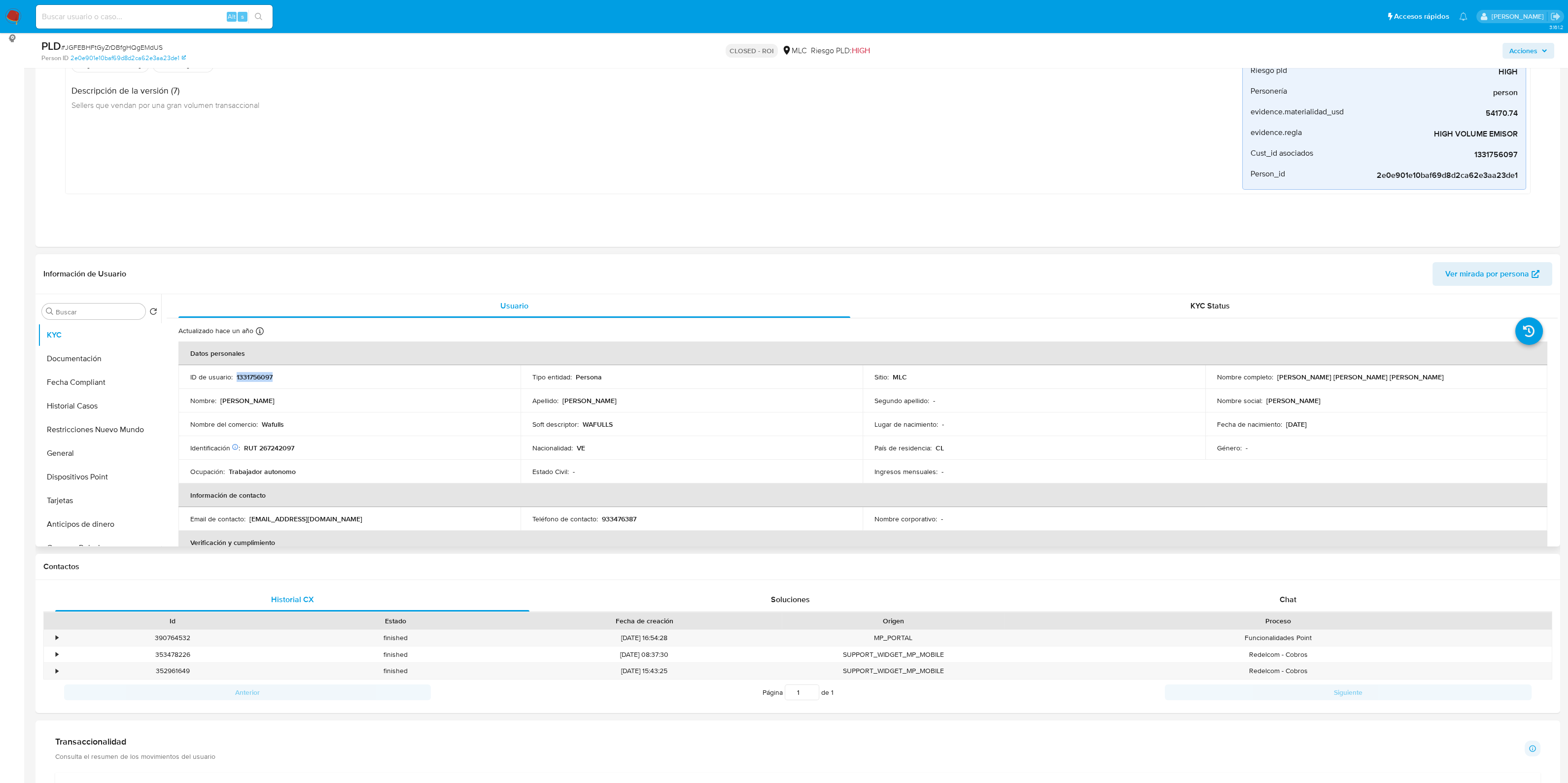
click at [266, 375] on p "1331756097" at bounding box center [254, 377] width 36 height 9
